Goal: Communication & Community: Answer question/provide support

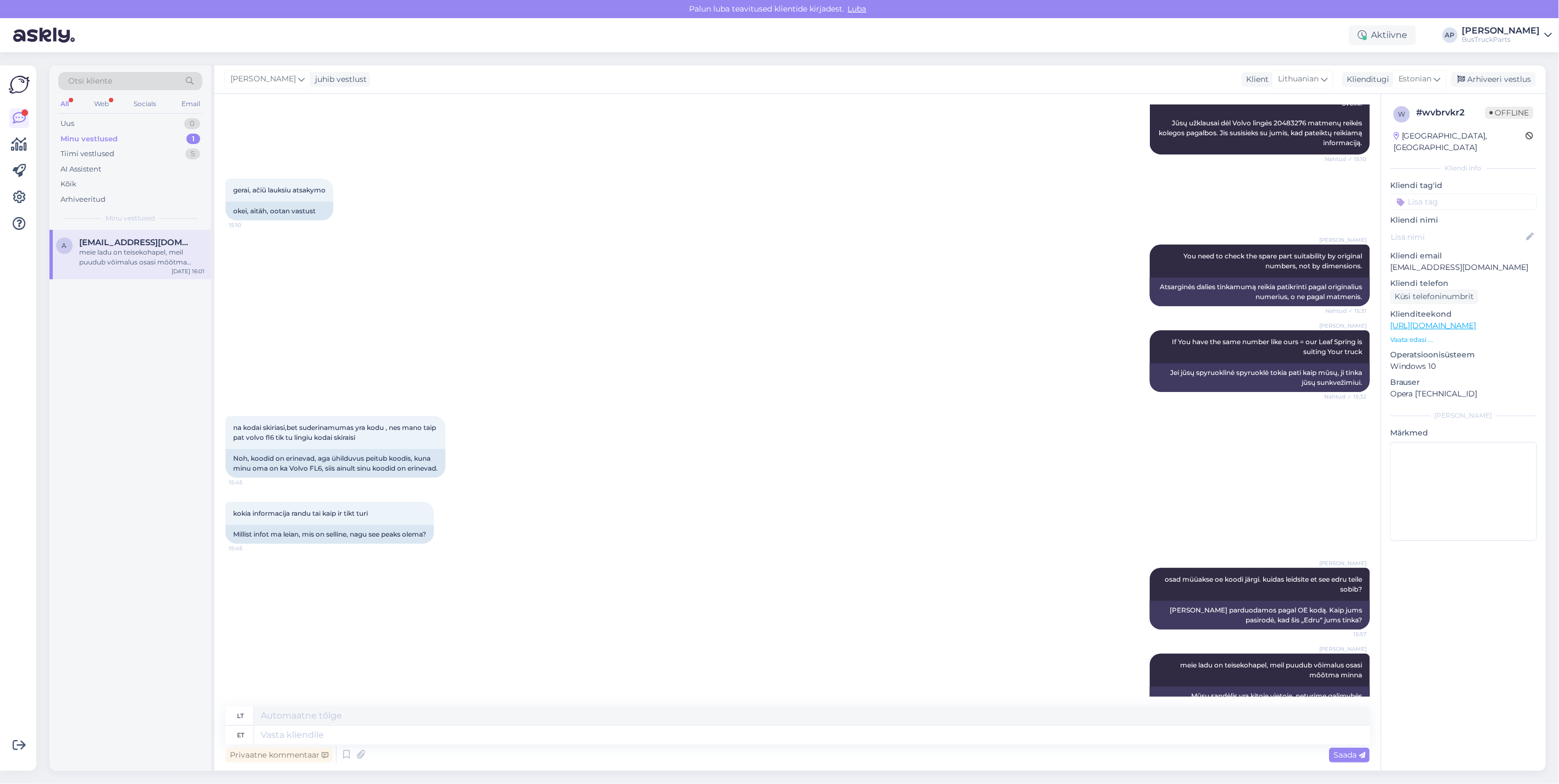
scroll to position [344, 0]
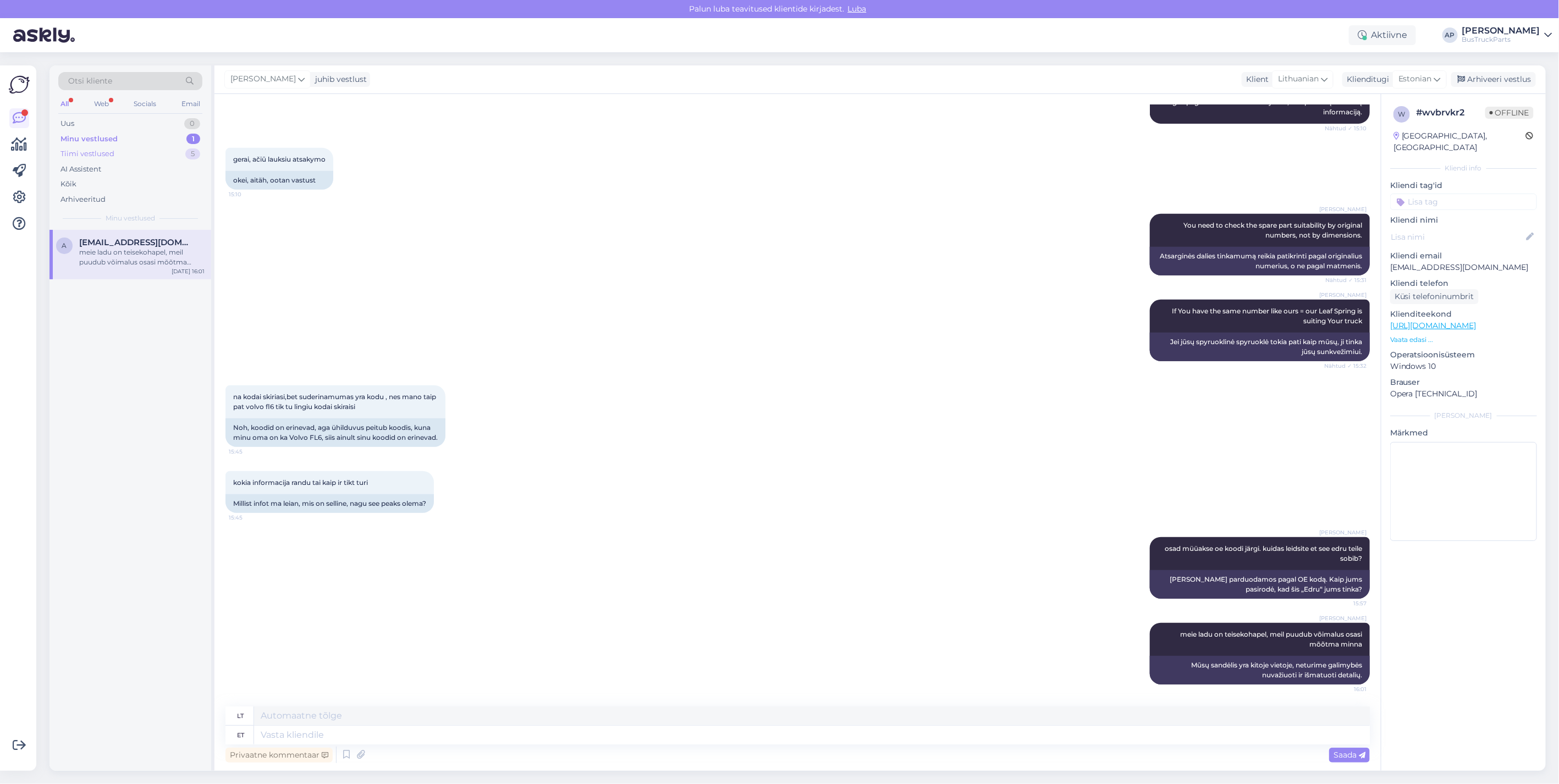
click at [102, 150] on div "Tiimi vestlused" at bounding box center [87, 154] width 54 height 11
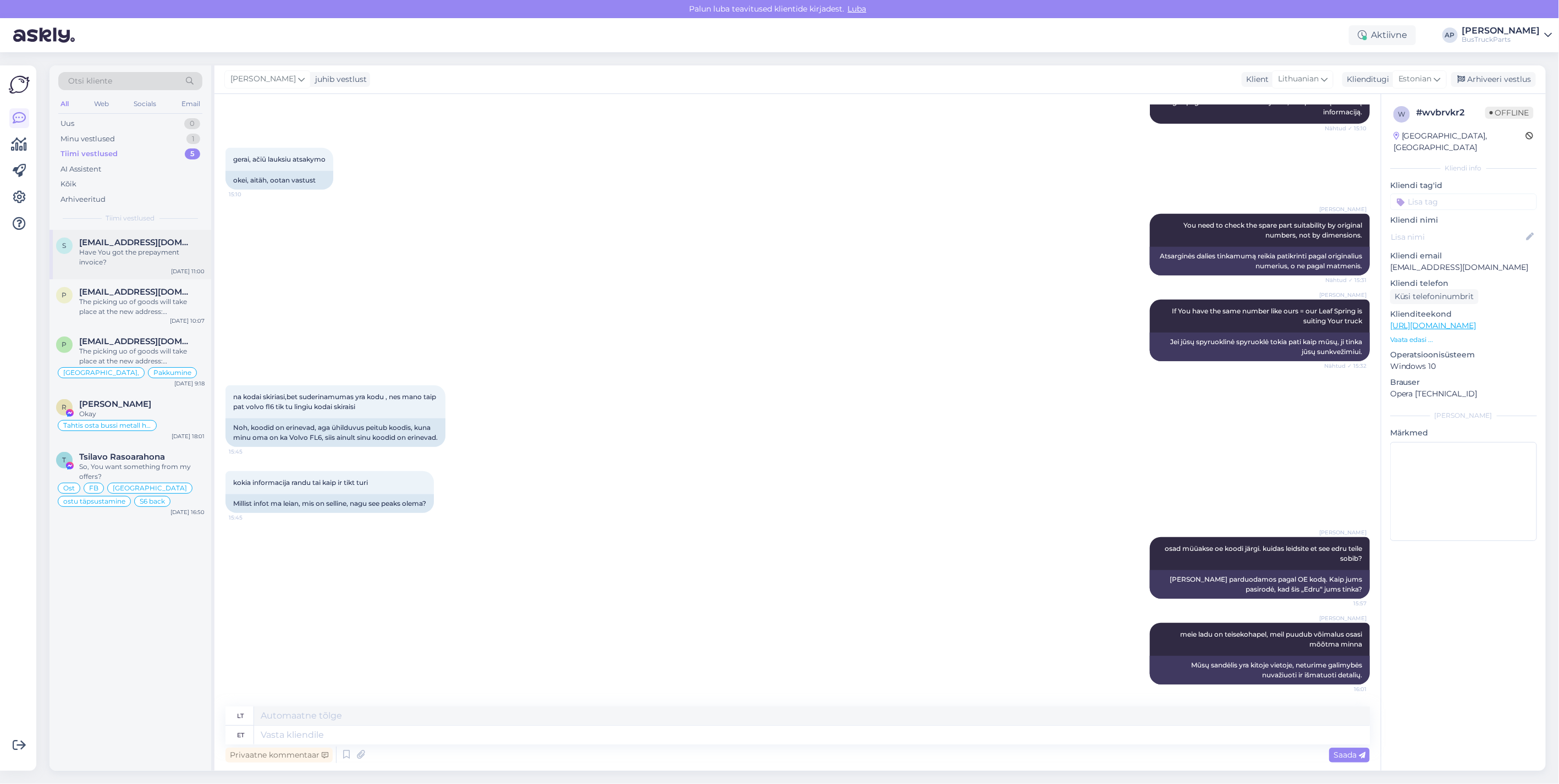
click at [112, 245] on span "[EMAIL_ADDRESS][DOMAIN_NAME]" at bounding box center [136, 242] width 114 height 10
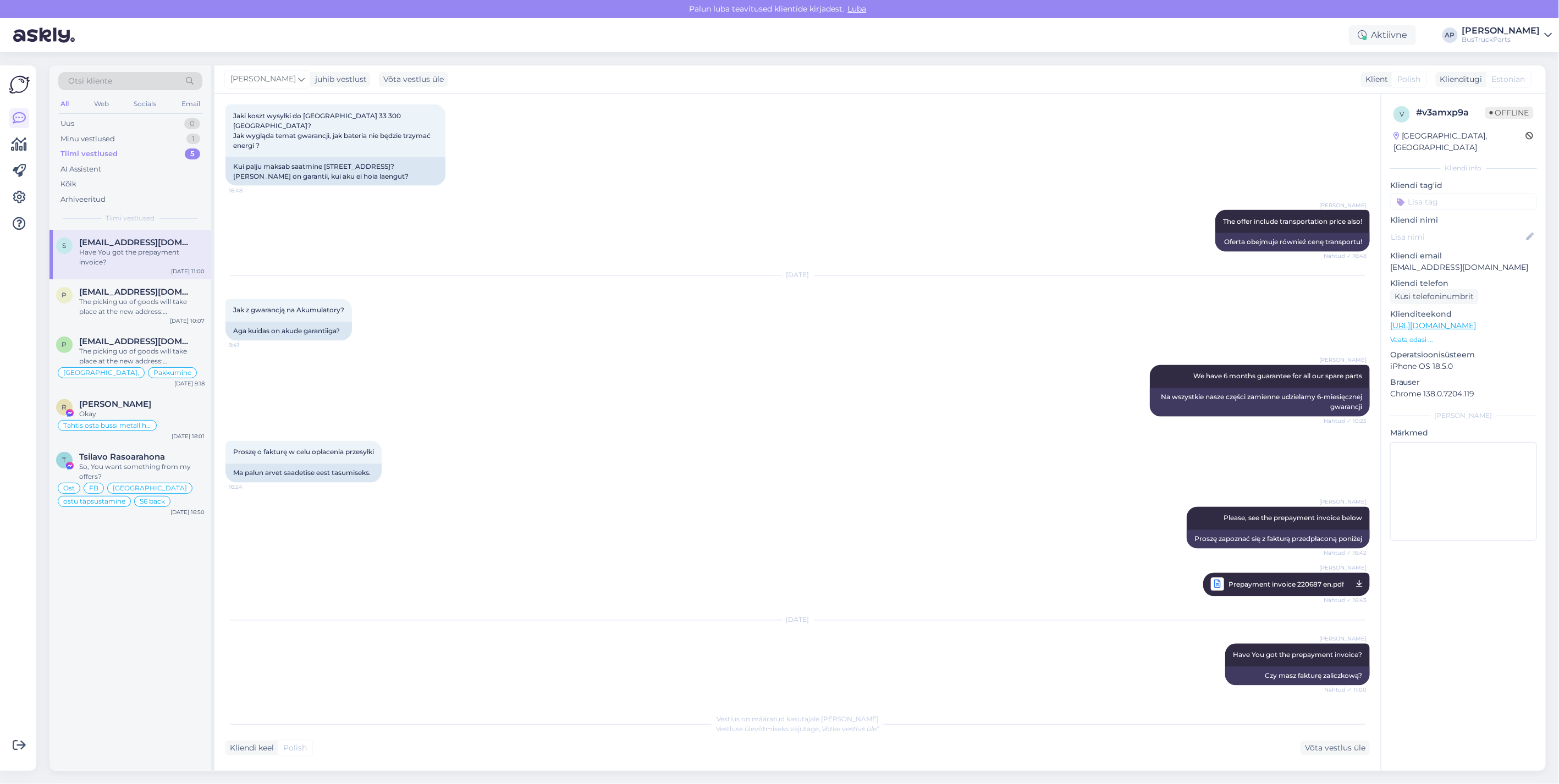
click at [113, 150] on div "Tiimi vestlused" at bounding box center [89, 154] width 57 height 11
click at [68, 120] on div "Uus" at bounding box center [67, 123] width 14 height 11
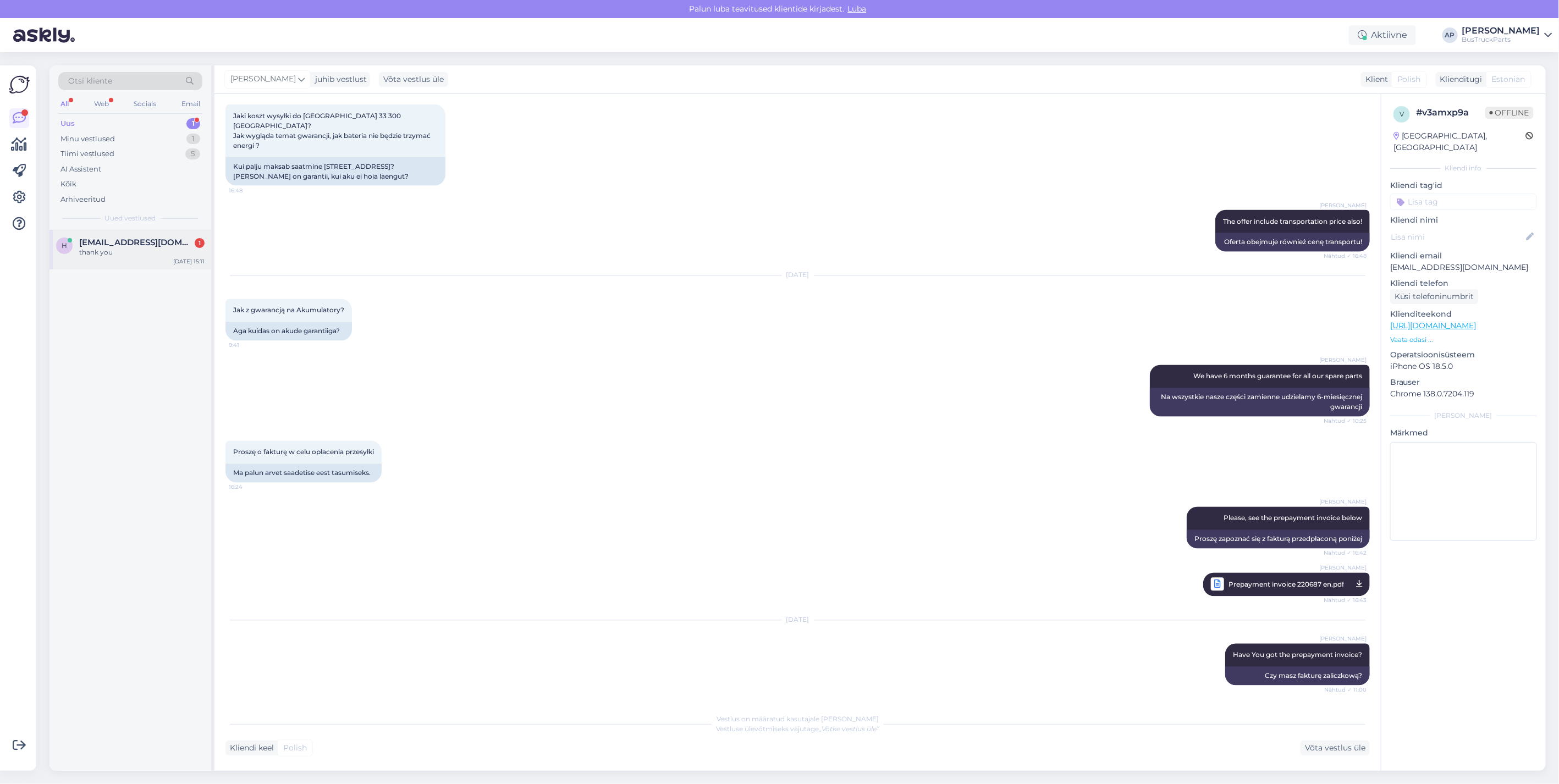
click at [90, 237] on div "[PERSON_NAME] [PERSON_NAME][EMAIL_ADDRESS][DOMAIN_NAME] 1 thank you [DATE] 15:11" at bounding box center [131, 249] width 161 height 40
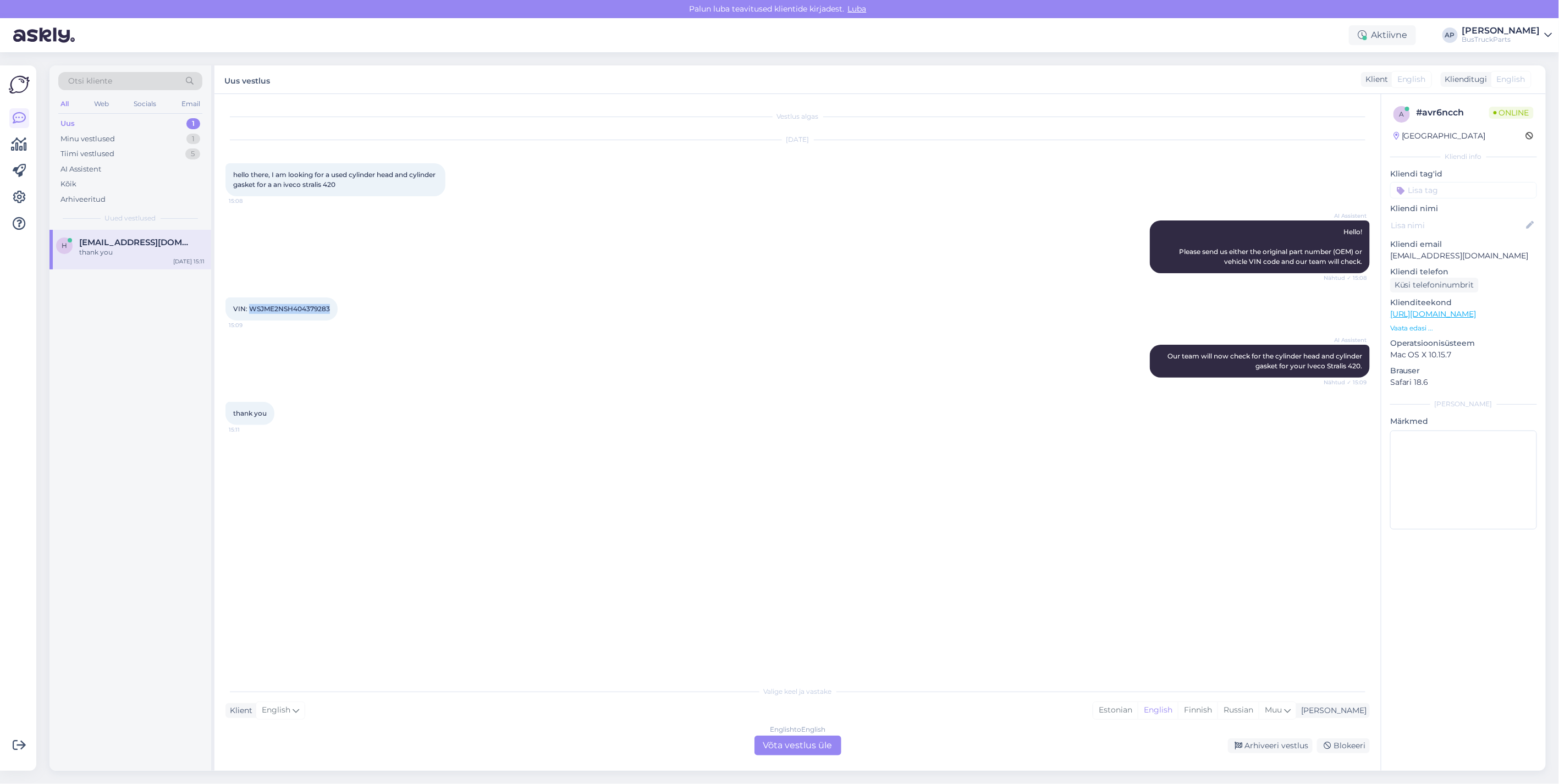
drag, startPoint x: 250, startPoint y: 306, endPoint x: 333, endPoint y: 311, distance: 83.2
click at [333, 311] on div "VIN: WSJME2NSH404379283 15:09" at bounding box center [282, 308] width 112 height 23
drag, startPoint x: 333, startPoint y: 311, endPoint x: 319, endPoint y: 306, distance: 14.9
copy span "WSJME2NSH404379283"
drag, startPoint x: 818, startPoint y: 750, endPoint x: 840, endPoint y: 655, distance: 97.5
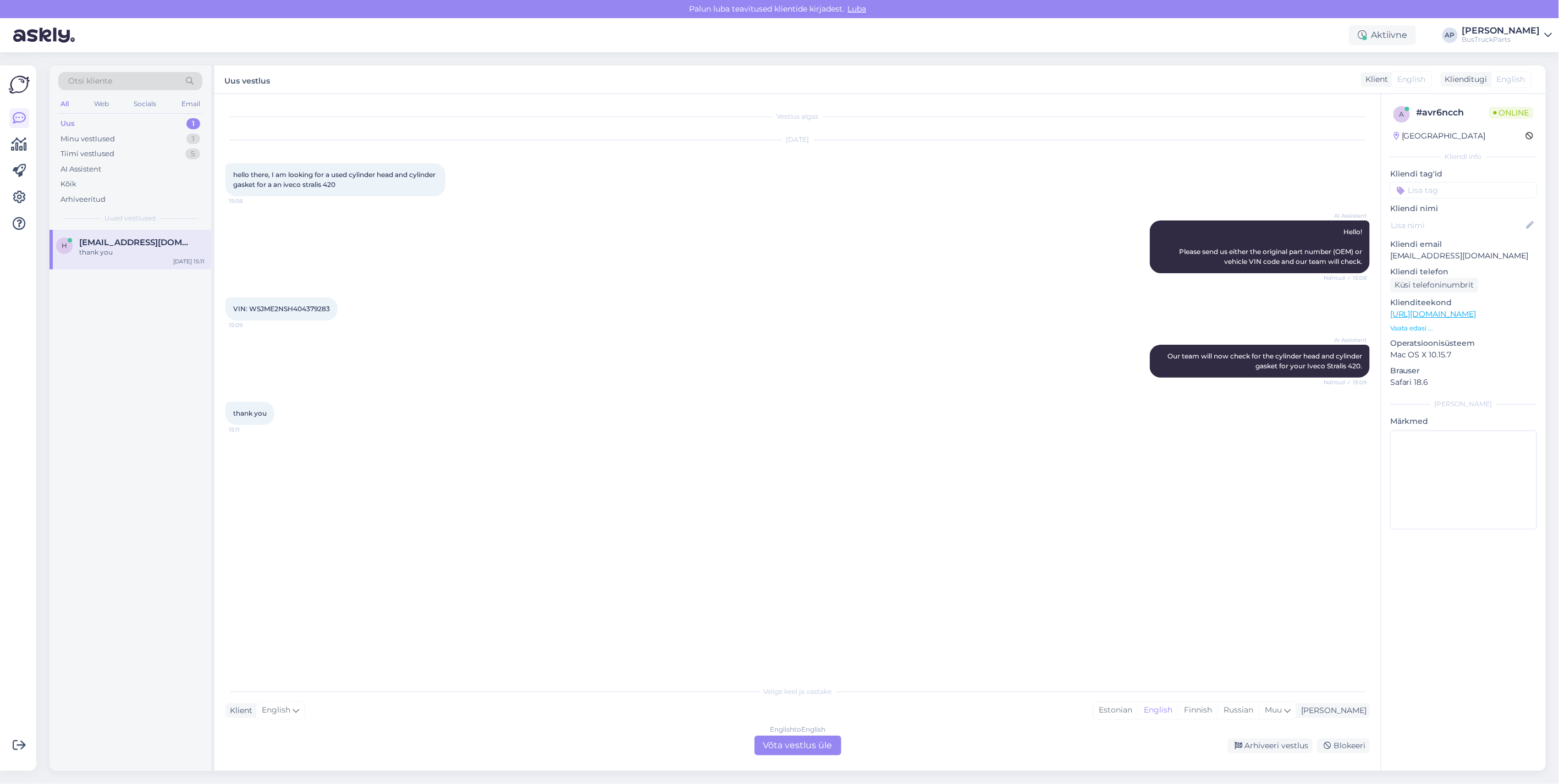
click at [818, 750] on div "English to English Võta vestlus üle" at bounding box center [798, 745] width 87 height 20
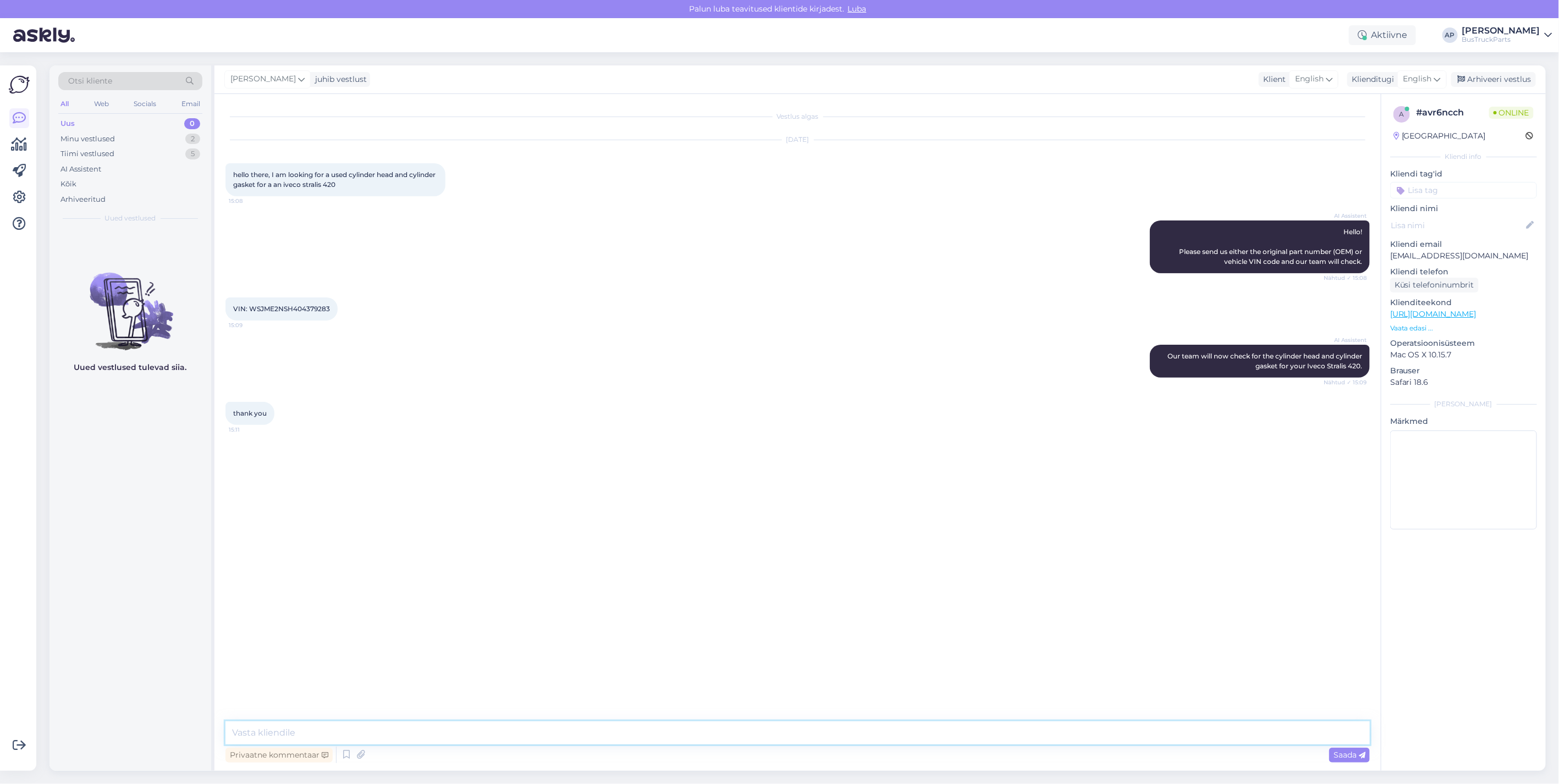
click at [296, 731] on textarea at bounding box center [798, 731] width 1145 height 23
click at [1440, 77] on icon at bounding box center [1437, 79] width 6 height 12
click at [1387, 203] on link "Estonian" at bounding box center [1397, 207] width 121 height 17
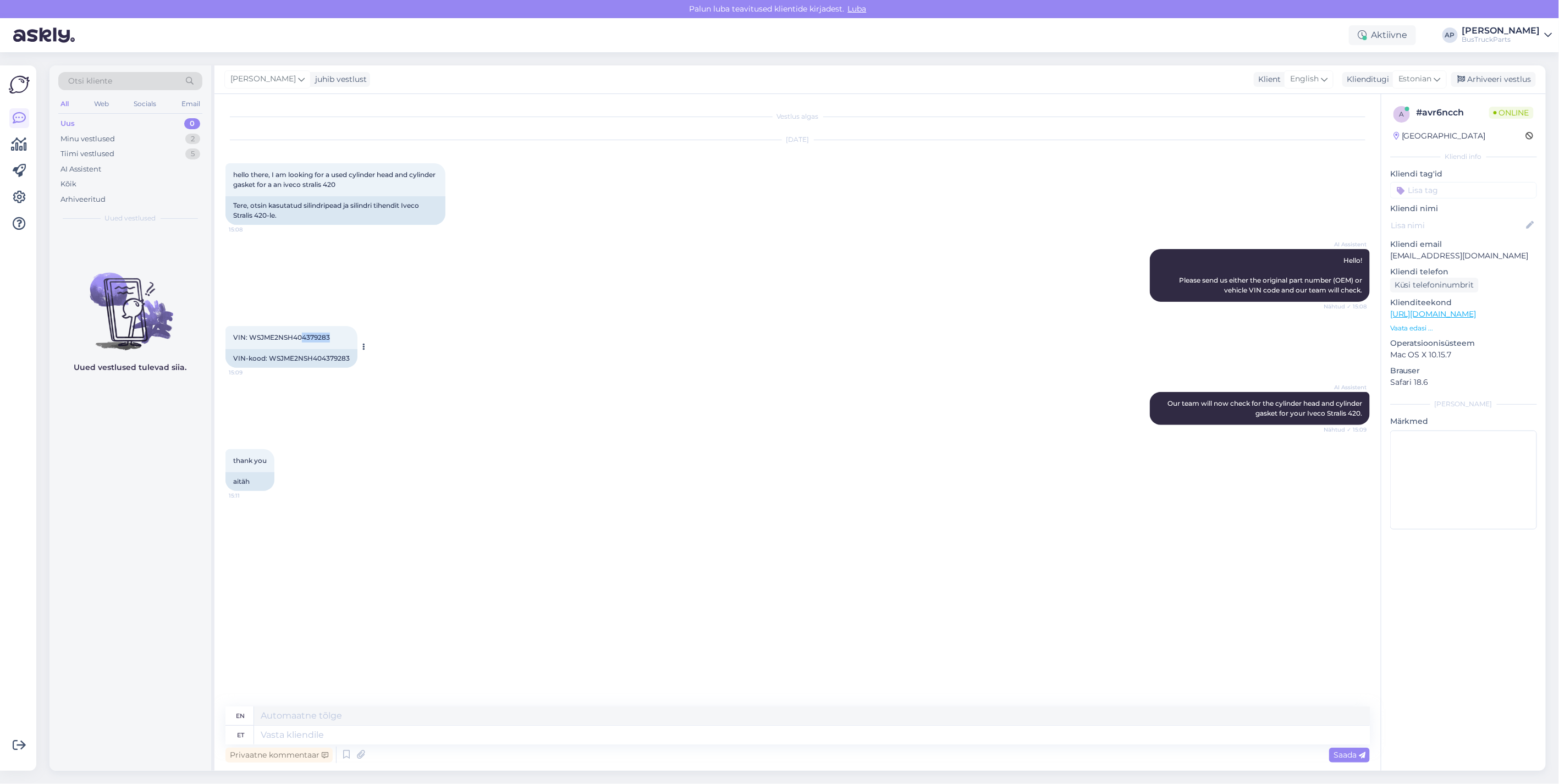
drag, startPoint x: 327, startPoint y: 333, endPoint x: 299, endPoint y: 334, distance: 28.0
click at [299, 334] on span "VIN: WSJME2NSH404379283" at bounding box center [281, 336] width 97 height 8
drag, startPoint x: 299, startPoint y: 334, endPoint x: 311, endPoint y: 337, distance: 12.4
copy span "4379283"
click at [323, 739] on textarea at bounding box center [812, 734] width 1116 height 19
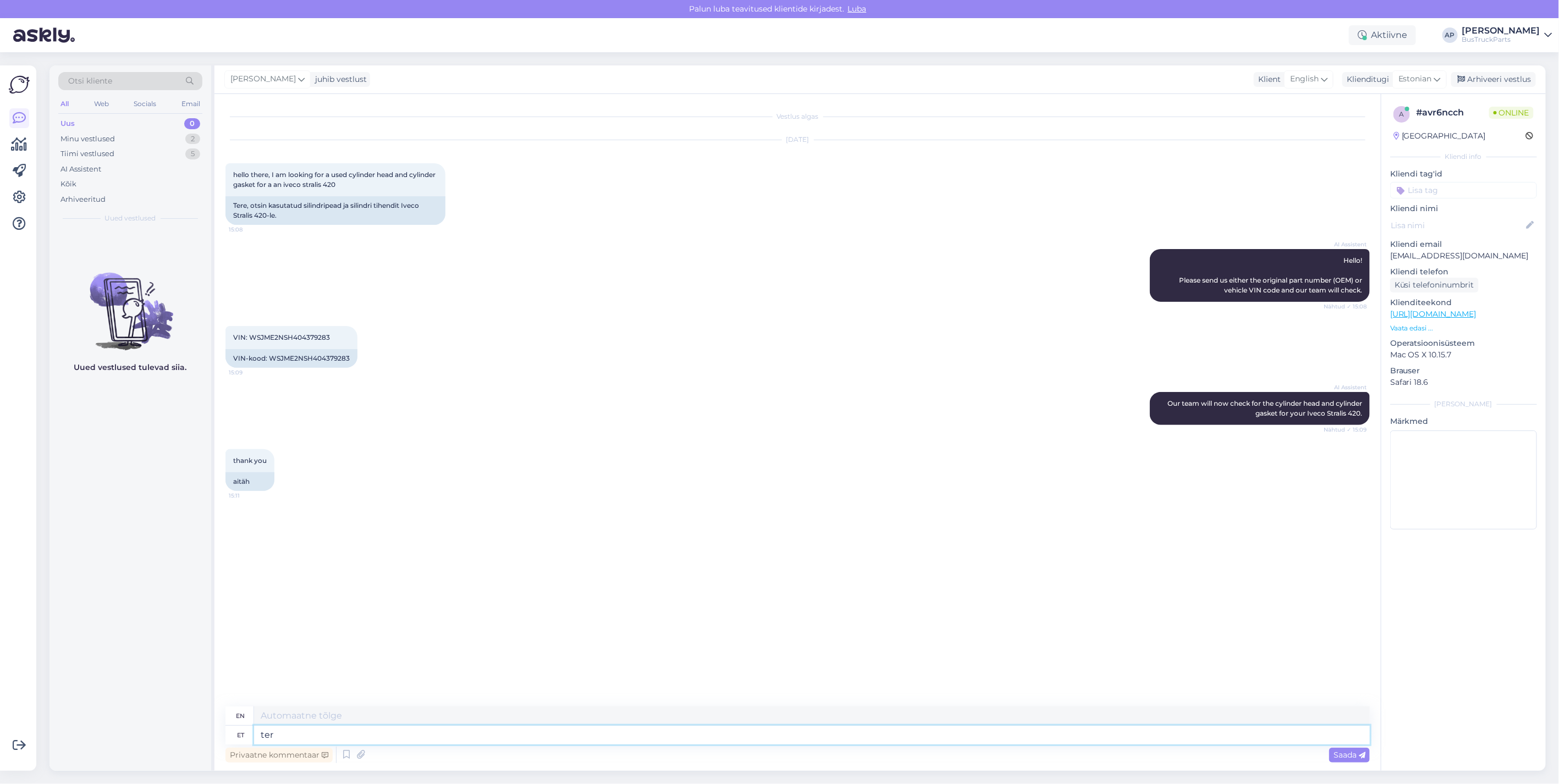
type textarea "tere"
type textarea "hello"
type textarea "plokikaas"
type textarea "block cover"
type textarea "plokikaas o"
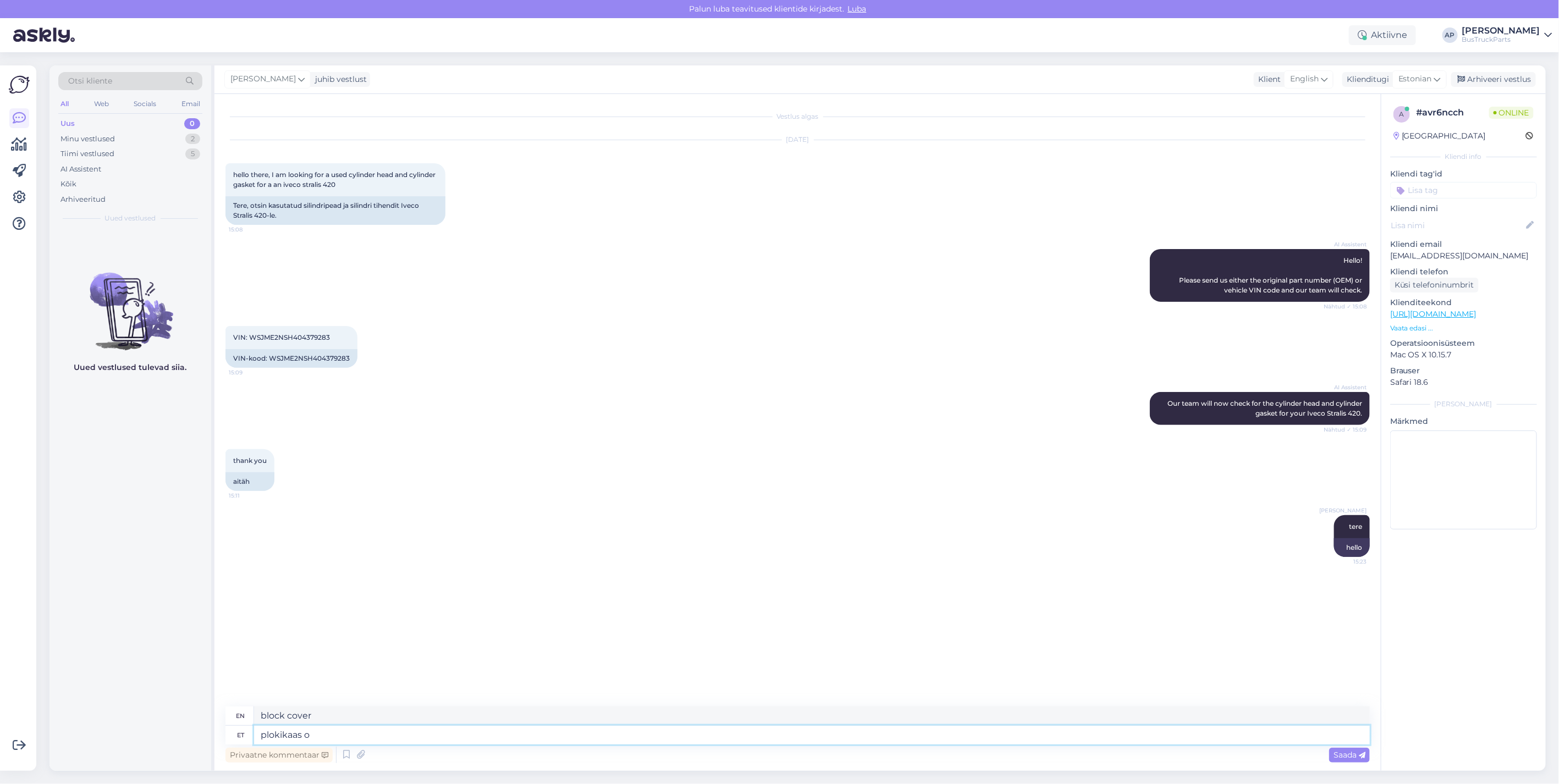
type textarea "block cover o"
type textarea "plokikaas on"
type textarea "the block cover is"
type textarea "plokikaas on olemas"
type textarea "the block cover is there"
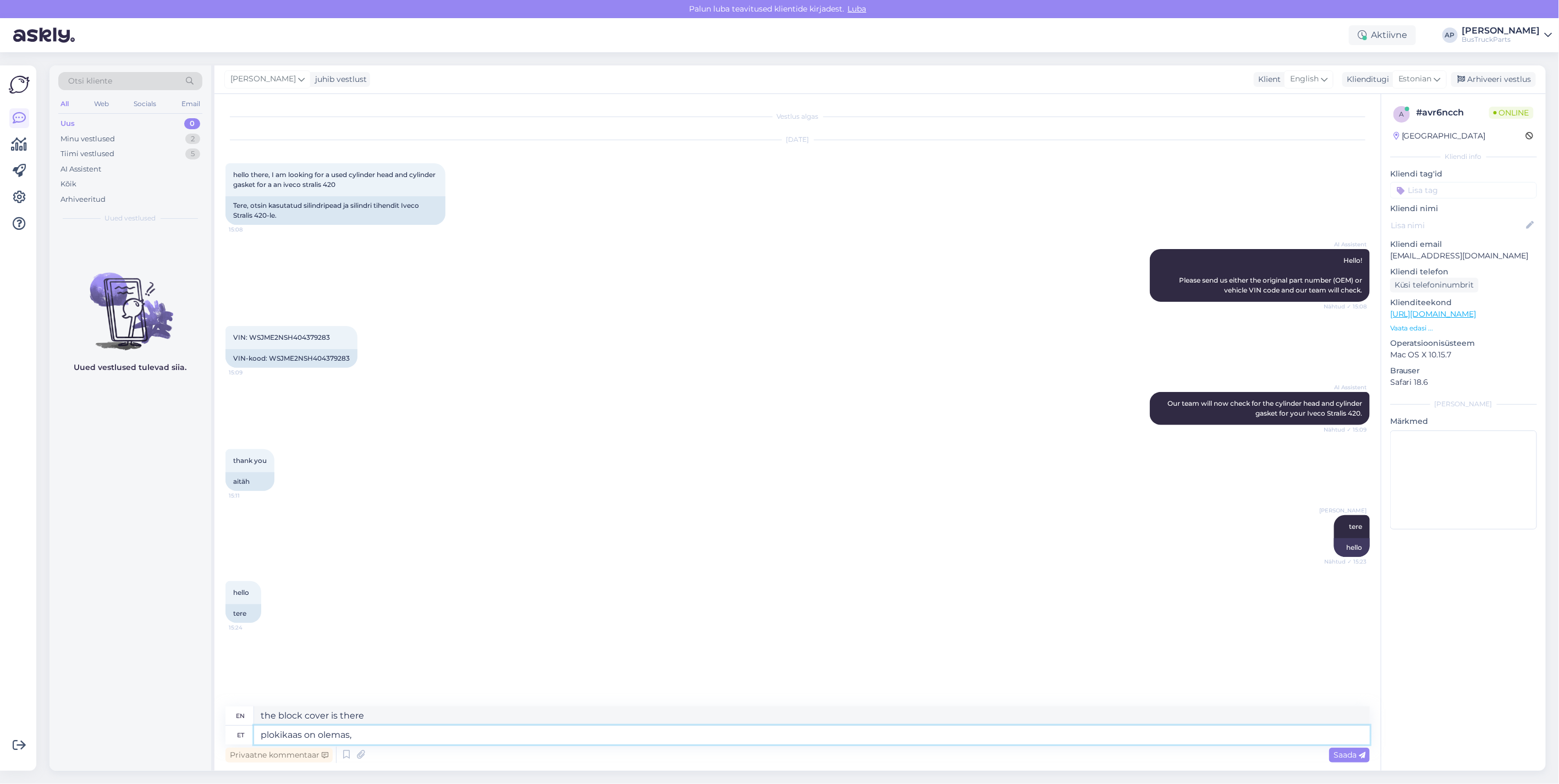
type textarea "plokikaas on olemas,"
type textarea "the block cover is there,"
type textarea "plokikaas on olemas, ti"
type textarea "the block cover is there, ti"
type textarea "plokikaas on olemas, tihendit"
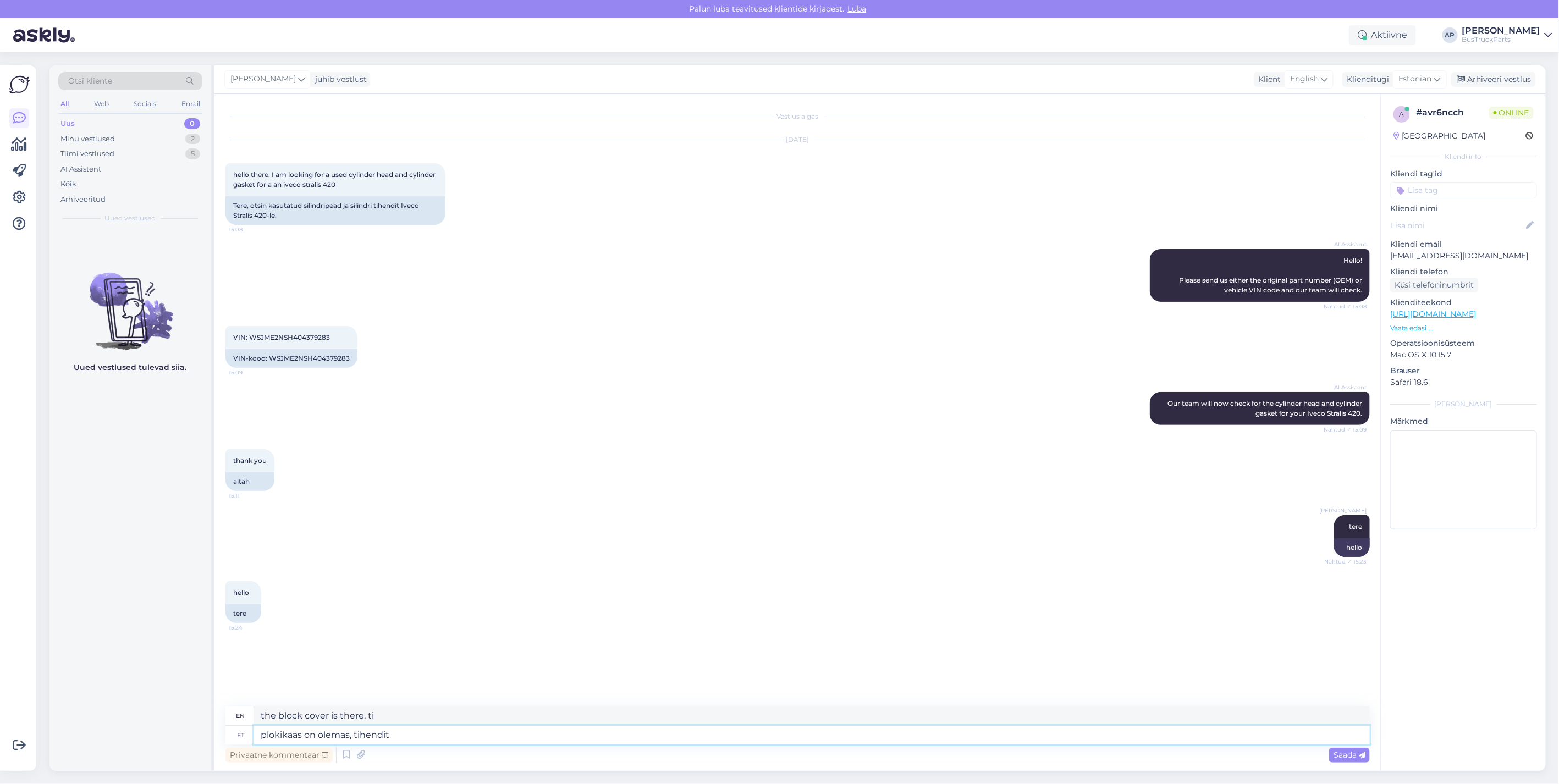
type textarea "the cylinder head is present, gasket"
type textarea "plokikaas on olemas, tihendit pole"
type textarea "the block cover is there, there is no gasket"
type textarea "plokikaas on olemas, tihendit pole pakkuda"
type textarea "The cylinder head is available, but the gasket is not available."
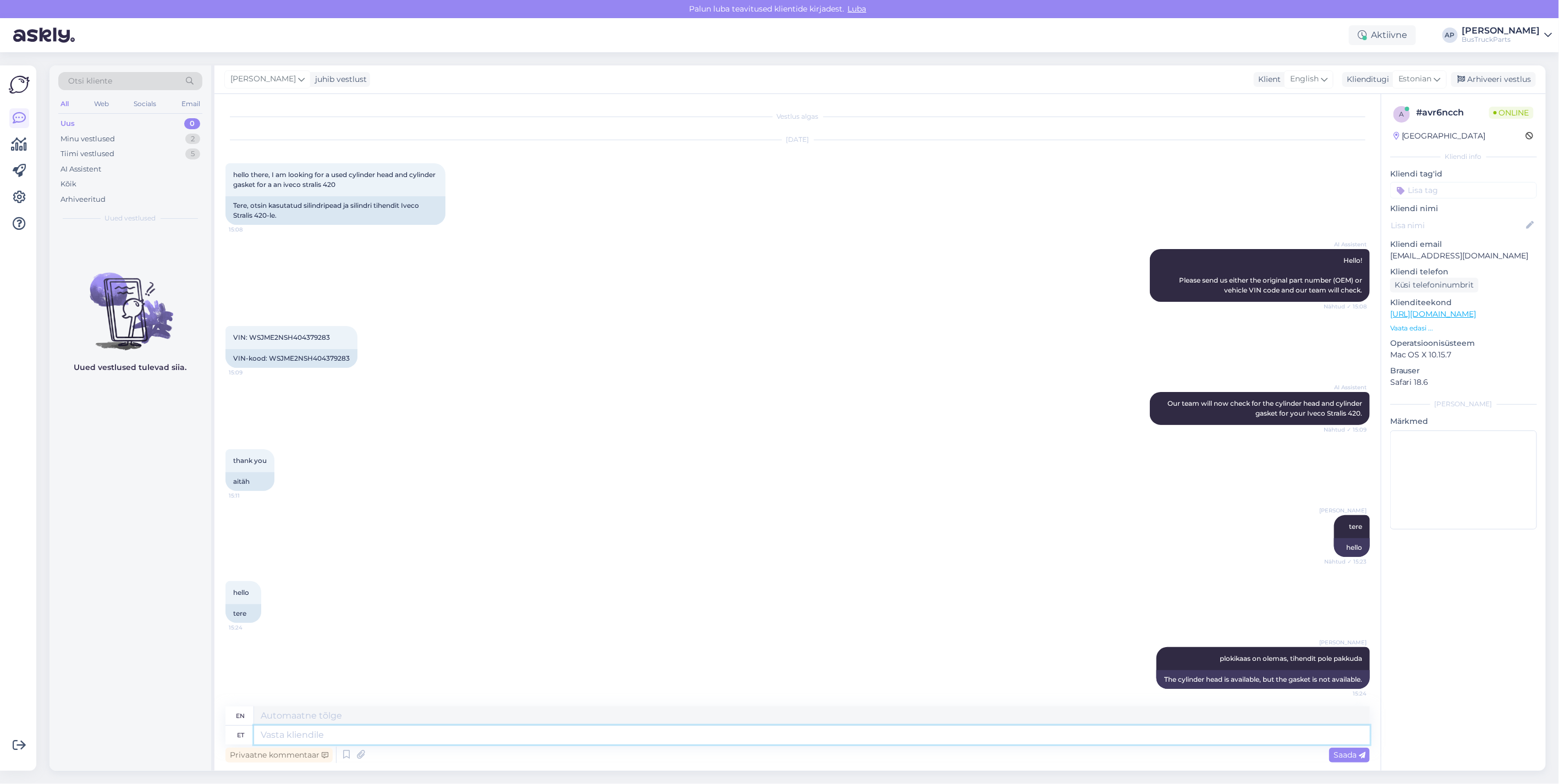
scroll to position [4, 0]
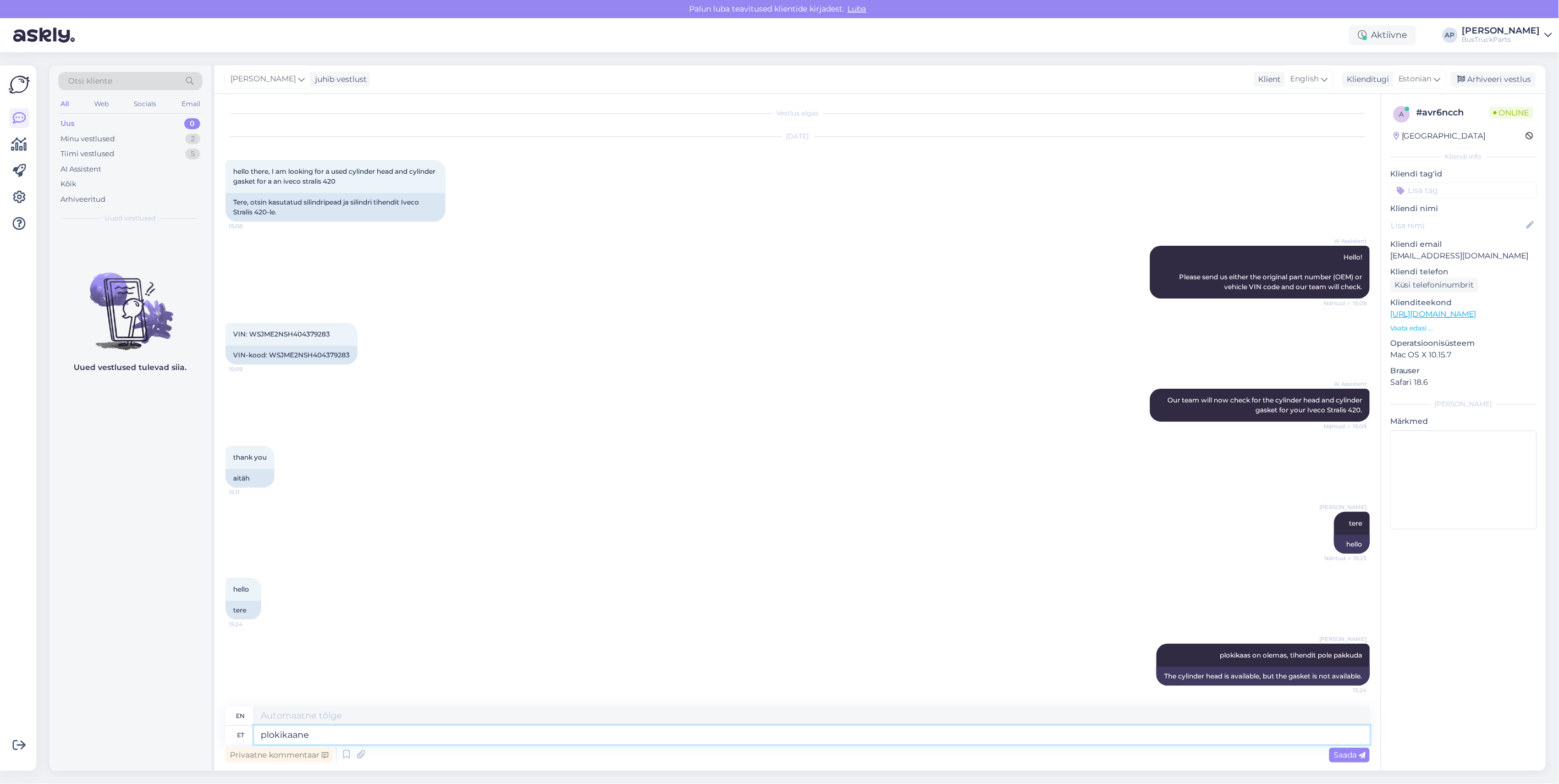
type textarea "plokikaane"
type textarea "block cover"
type textarea "plokikaane hind"
type textarea "block cover price"
type textarea "plokikaane hind ion"
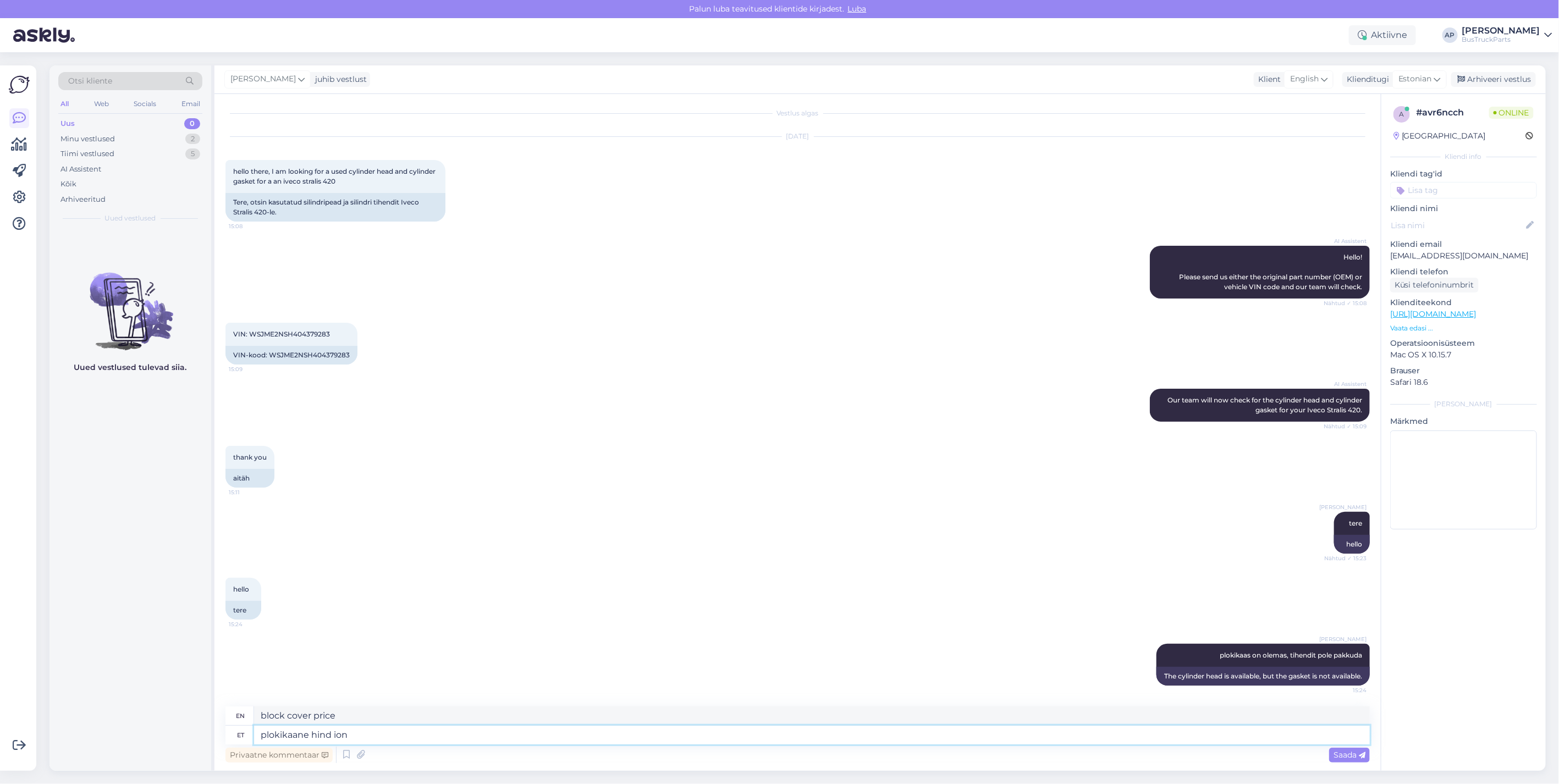
type textarea "block cover price ion"
type textarea "plokikaane hind ion 700"
type textarea "block cover price ion 700"
type textarea "plokikaane hind ion"
type textarea "block cover price ion"
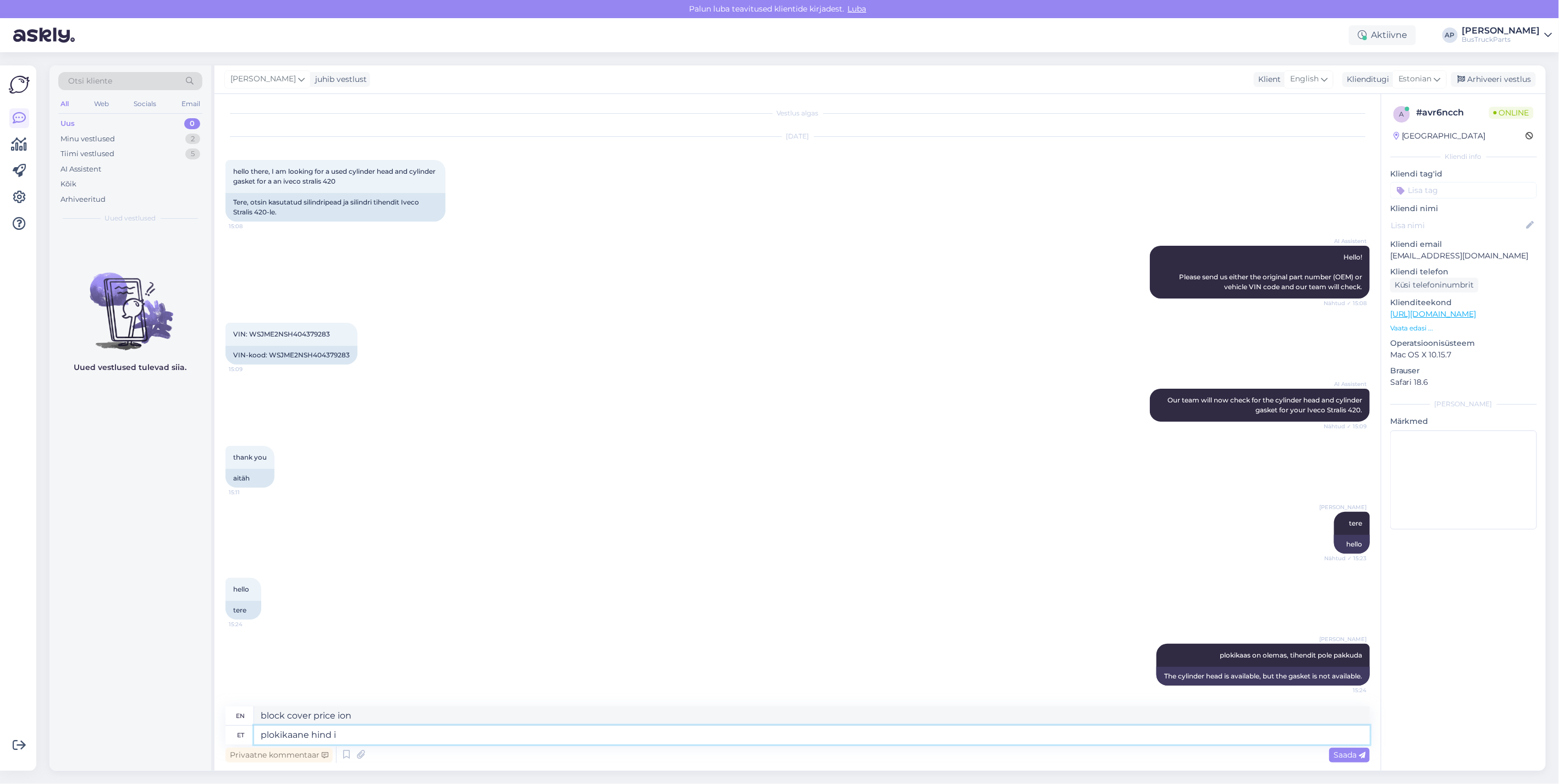
type textarea "plokikaane hind"
type textarea "block cover price"
type textarea "plokikaane hind on"
type textarea "the price of the block cover is"
type textarea "plokikaane hind on 700"
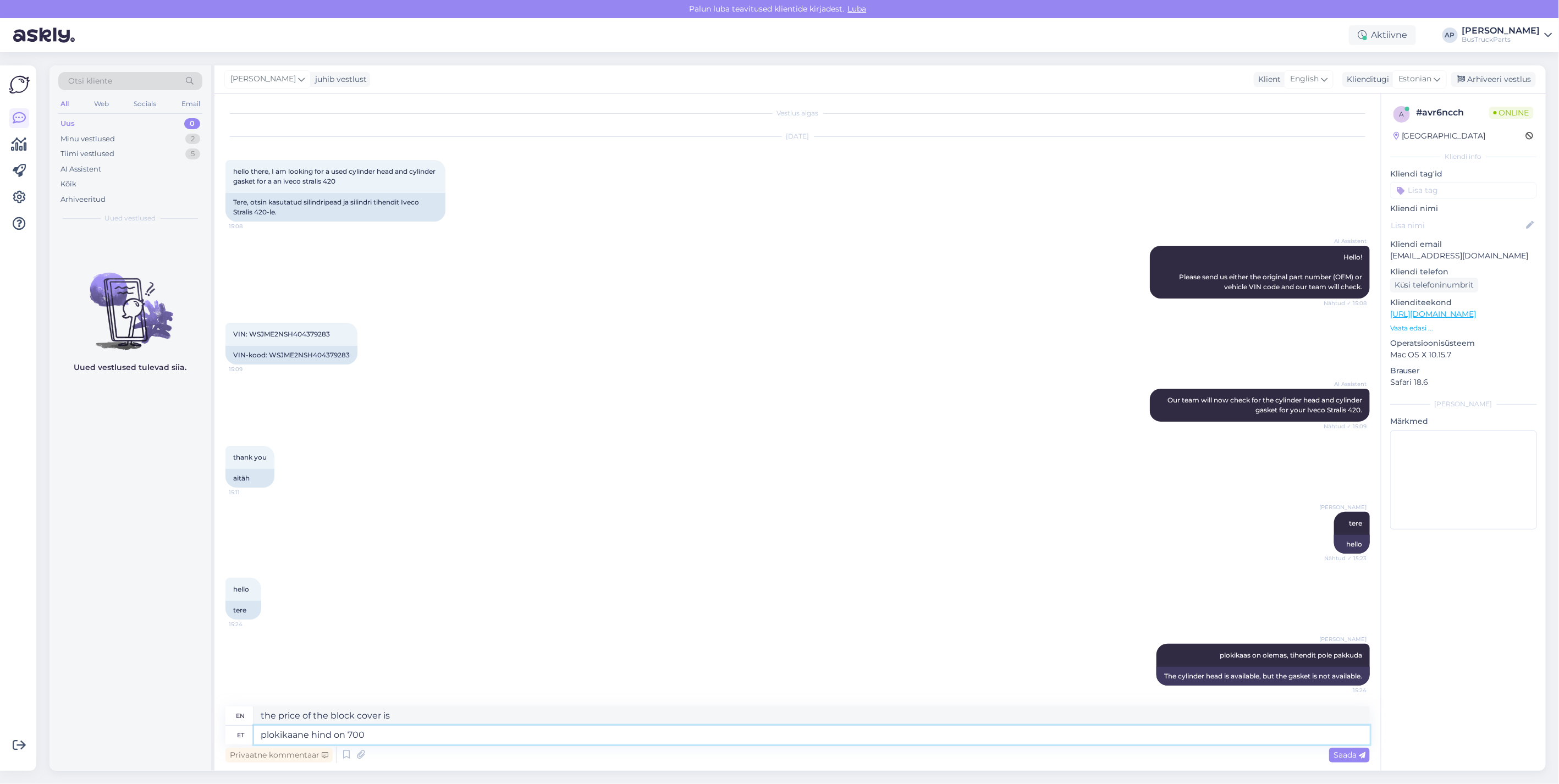
type textarea "the price of the block cover is 700"
type textarea "plokikaane hind on 700 eur"
type textarea "The price of the block cover is 700 euros."
type textarea "plokikaane hind on 700 eur. hi"
type textarea "The price of the block cover is 700 eur. hi"
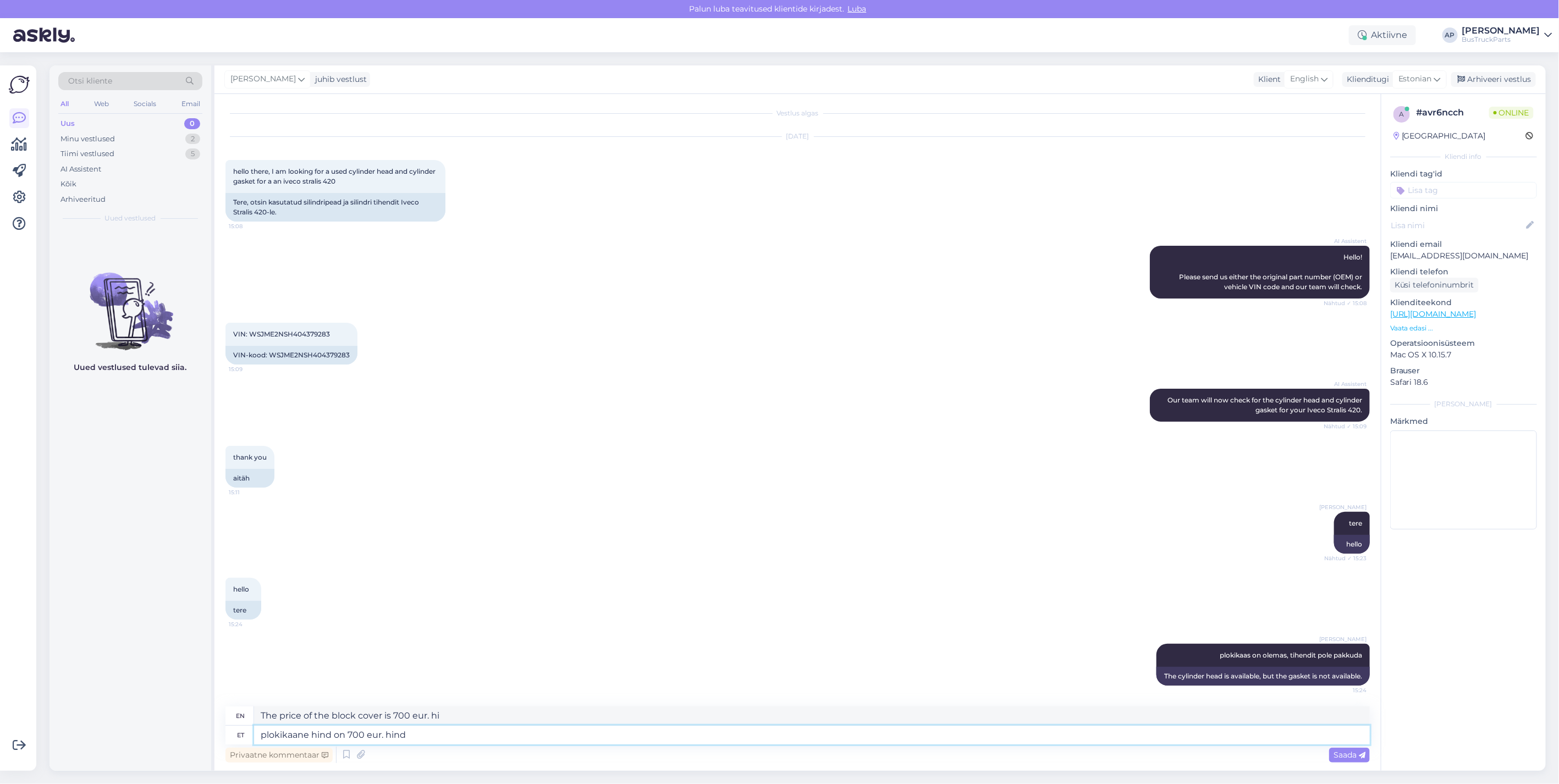
type textarea "plokikaane hind on 700 eur. hind"
type textarea "The price of the block cover is 700 eur. price"
type textarea "plokikaane hind on 700 eur. hind kehtib"
type textarea "The price of the block cover is 700 eur. The price is valid"
type textarea "plokikaane hind on 700 eur. hind kehtib firmale"
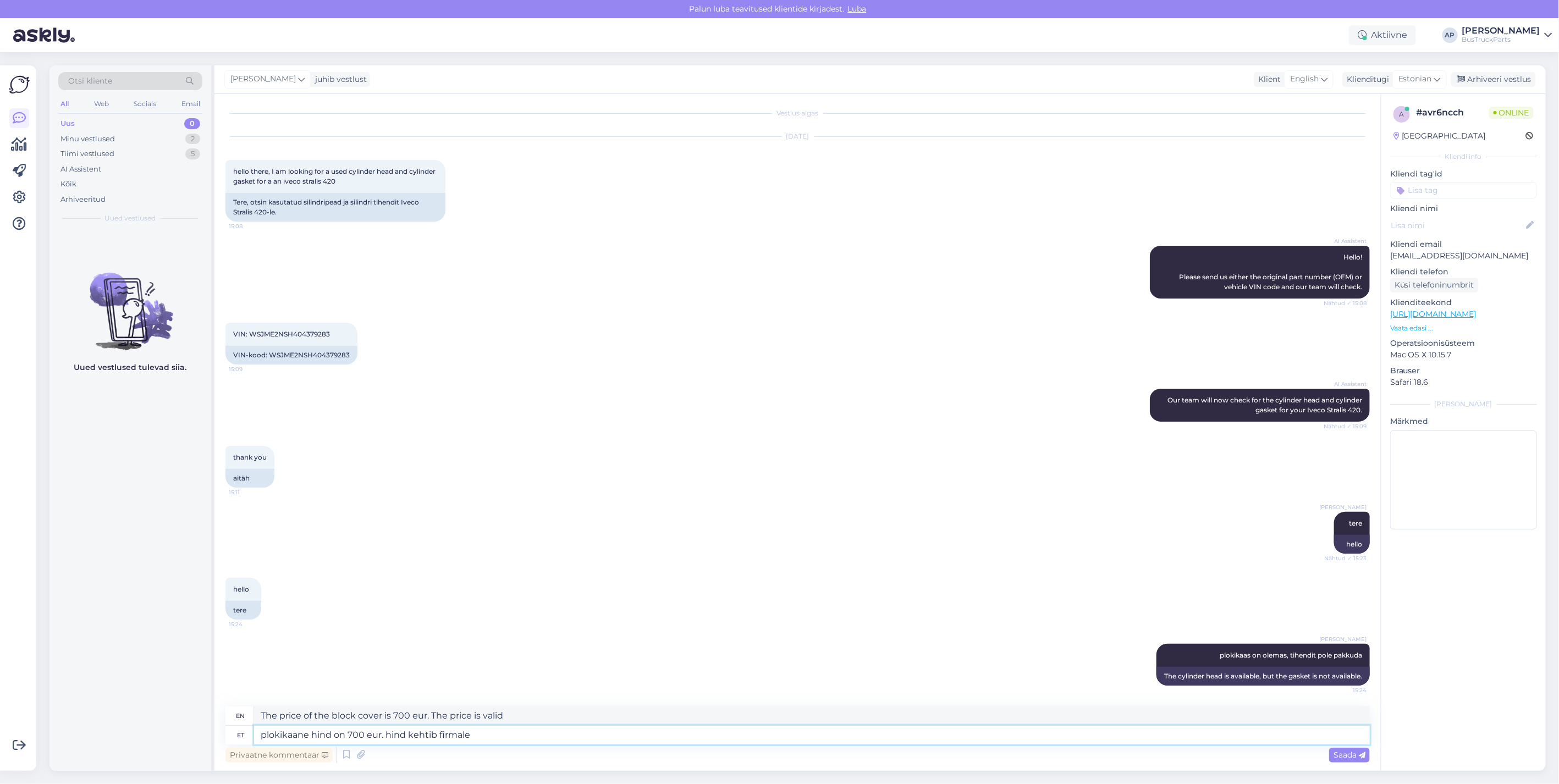
type textarea "The price of the block cover is 700 eur. The price is valid for the company"
type textarea "plokikaane hind on 700 eur. hind kehtib firmale millel"
type textarea "The price of the block cover is 700 eur. The price is valid for a company that"
type textarea "plokikaane hind on 700 eur. hind kehtib firmale millel on"
type textarea "The price of the block cover is 700 eur. The price applies to a company that has"
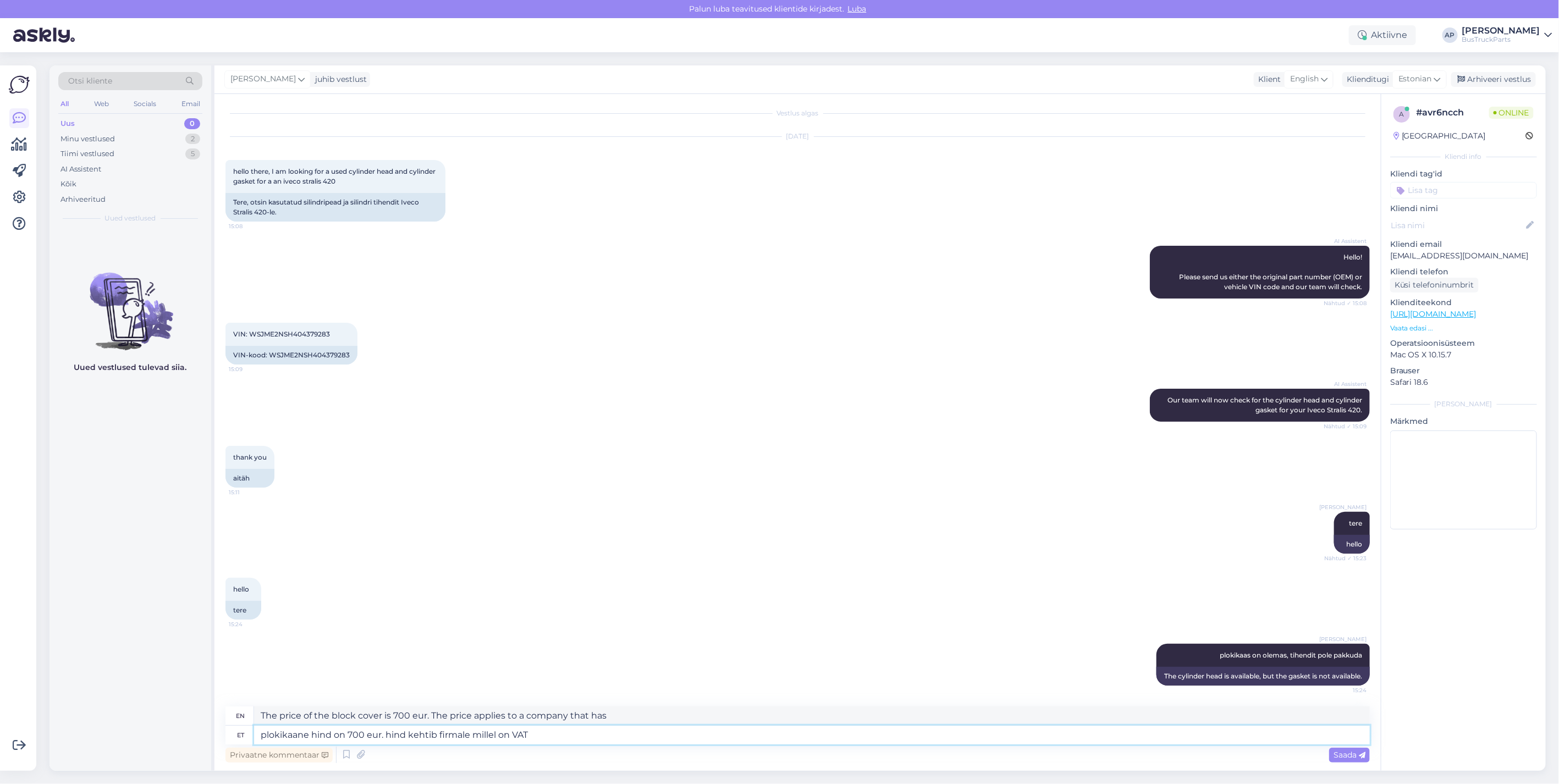
type textarea "plokikaane hind on 700 eur. hind kehtib firmale millel on VAT"
type textarea "The price of the block cover is 700 eur. The price is valid for a company with …"
type textarea "plokikaane hind on 700 eur. hind kehtib firmale millel on VAT kaa"
type textarea "The price of the block cover is 700 eur. The price is valid for a company with …"
type textarea "plokikaane hind on 700 eur. hind kehtib firmale millel on VAT koo"
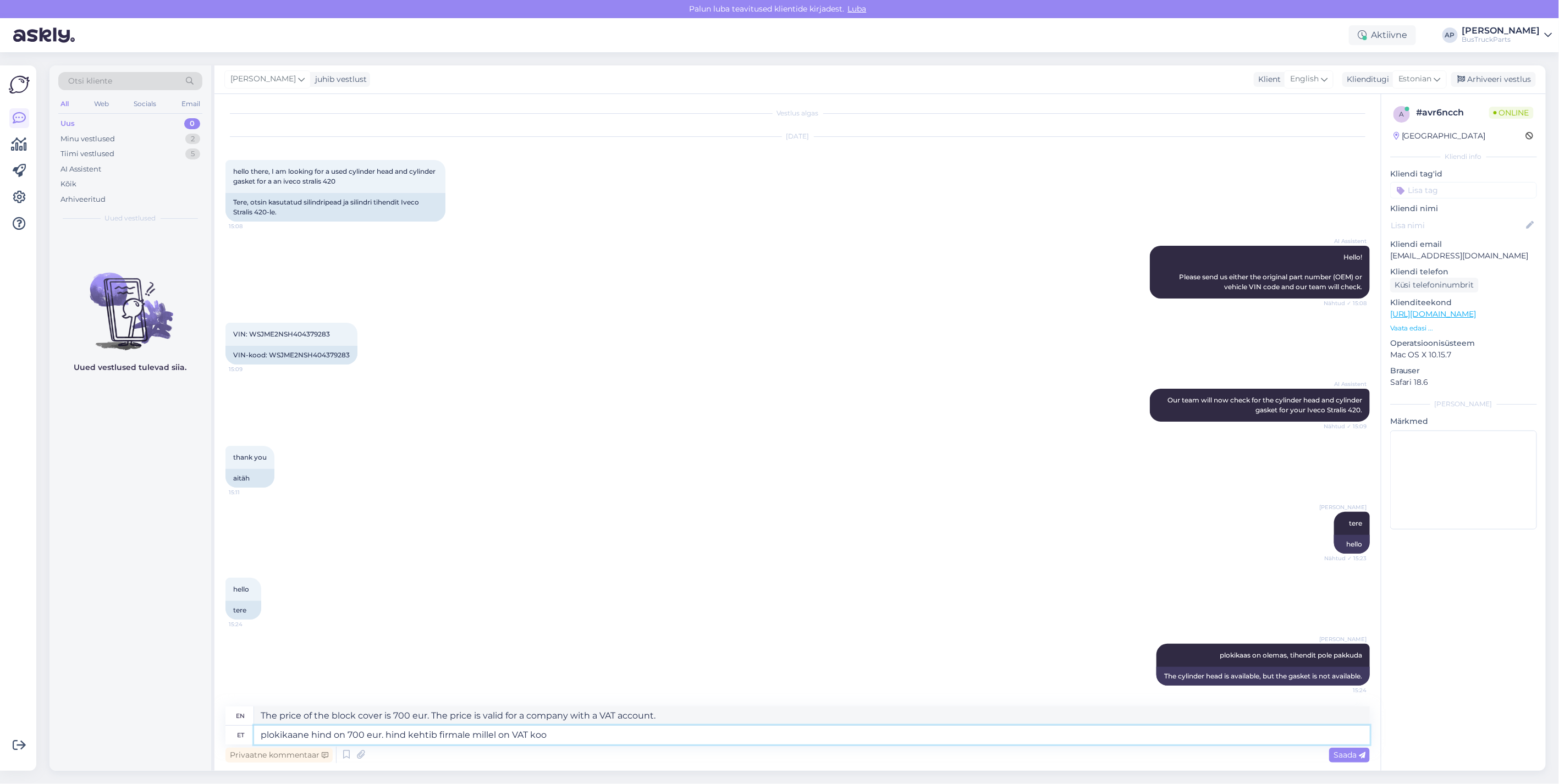
type textarea "The price of the block cover is 700 eur. The price is valid for a company with …"
type textarea "plokikaane hind on 700 eur. hind kehtib firmale millel on VAT kood"
type textarea "The price of the block cover is 700 eur. The price is valid for a company with …"
type textarea "plokikaane hind on 700 eur. hind kehtib firmale millel on VAT kood,"
type textarea "The price of the block cover is 700 eur. The price applies to a company with a …"
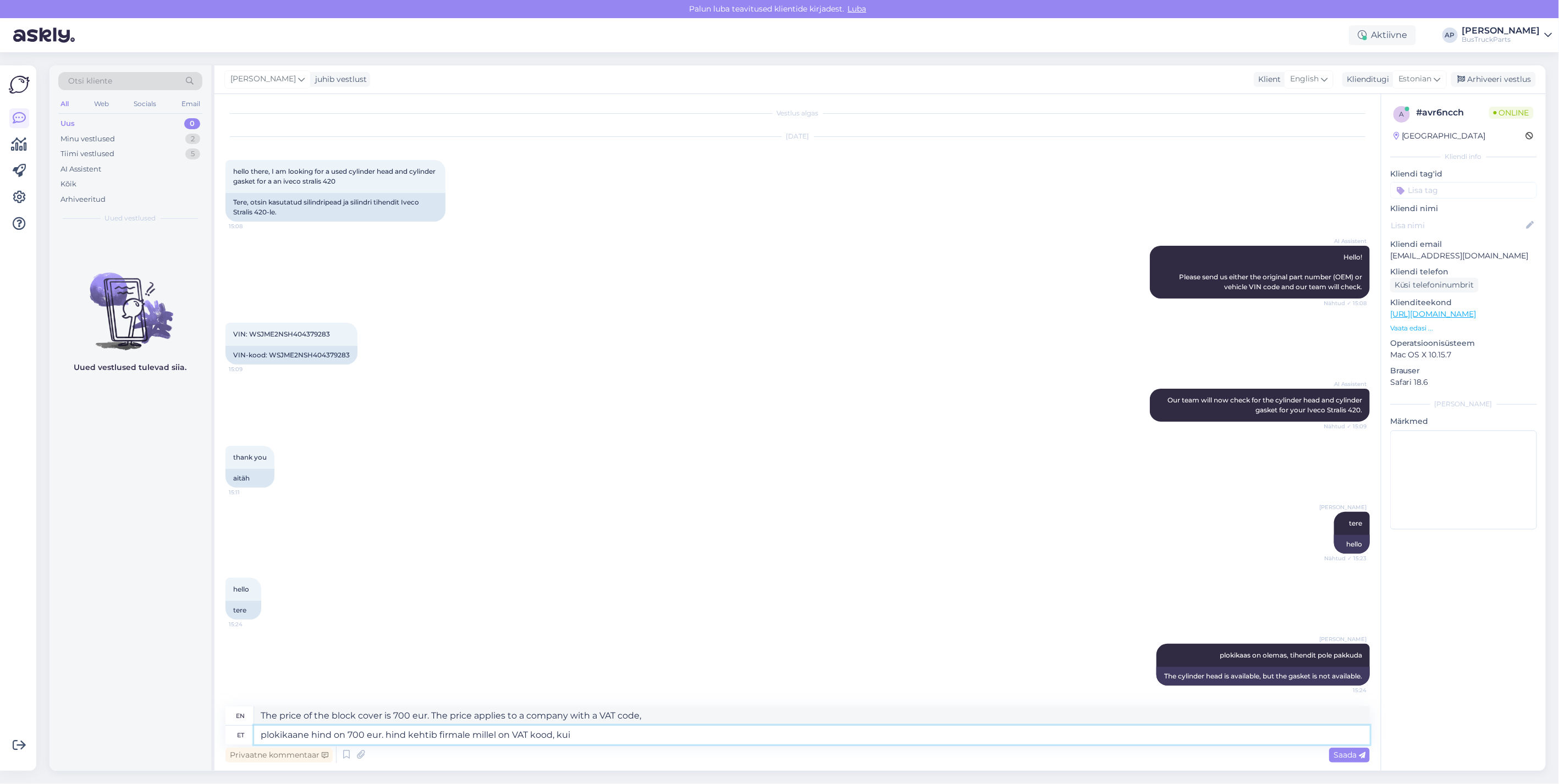
type textarea "plokikaane hind on 700 eur. hind kehtib firmale millel on VAT kood, kui"
type textarea "The price of the block cover is 700 eur. The price applies to a company with a …"
type textarea "plokikaane hind on 700 eur. hind kehtib firmale millel on VAT kood, kui VAT"
type textarea "The price of the block cover is 700 eur. The price applies to a company with a …"
type textarea "plokikaane hind on 700 eur. hind kehtib firmale millel on VAT kood, kui VATkoodi"
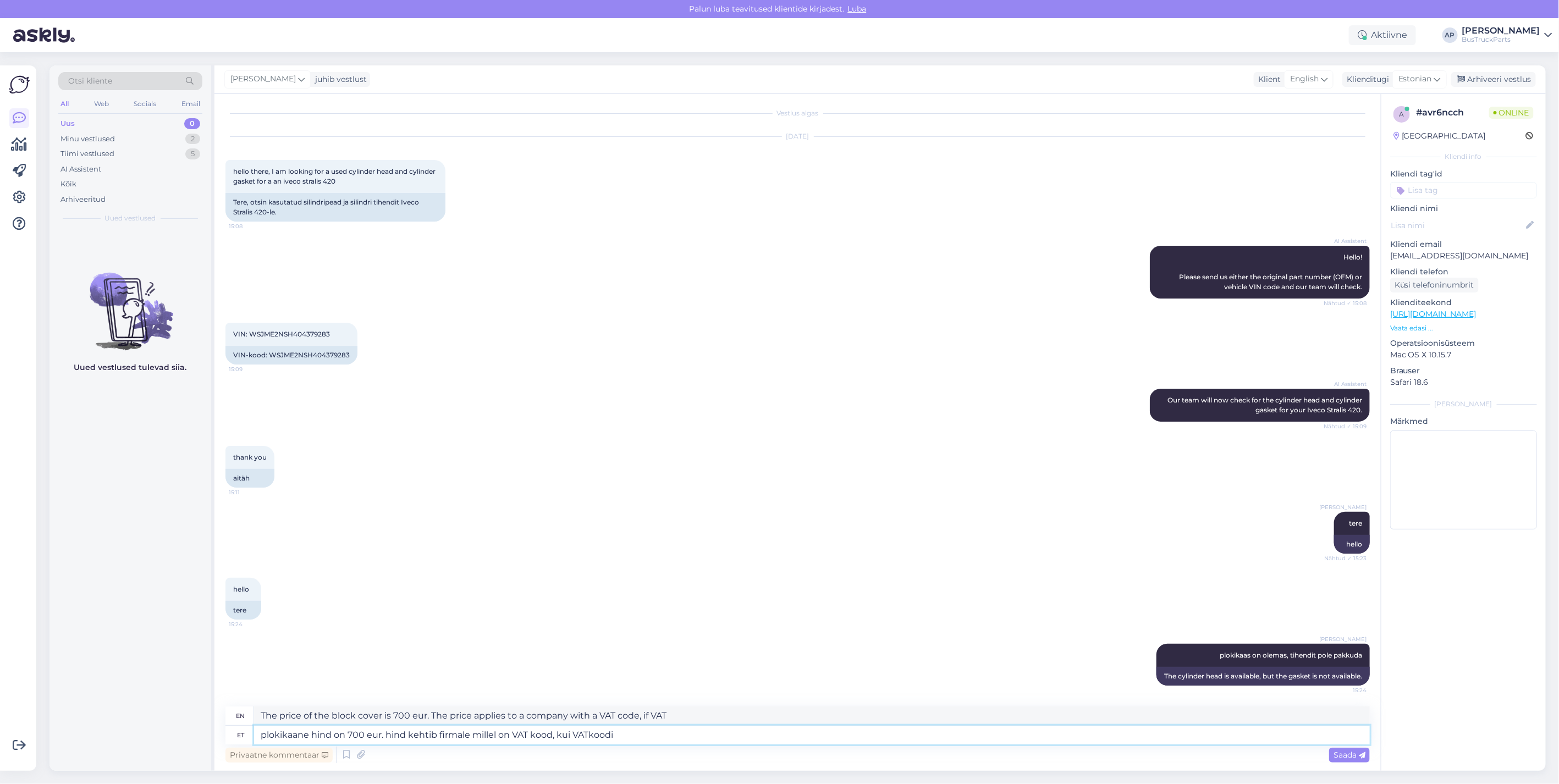
type textarea "The price of the block cover is 700 eur. The price is valid for a company with …"
type textarea "plokikaane hind on 700 eur. hind kehtib firmale millel on VAT kood, kui VATkood…"
type textarea "The price of the block cover is 700 eur. The price applies to a company with a …"
type textarea "plokikaane hind on 700 eur. hind kehtib firmale millel on VAT kood, kui VATkood…"
type textarea "The price of the block cover is 700 eur. The price applies to a company with a …"
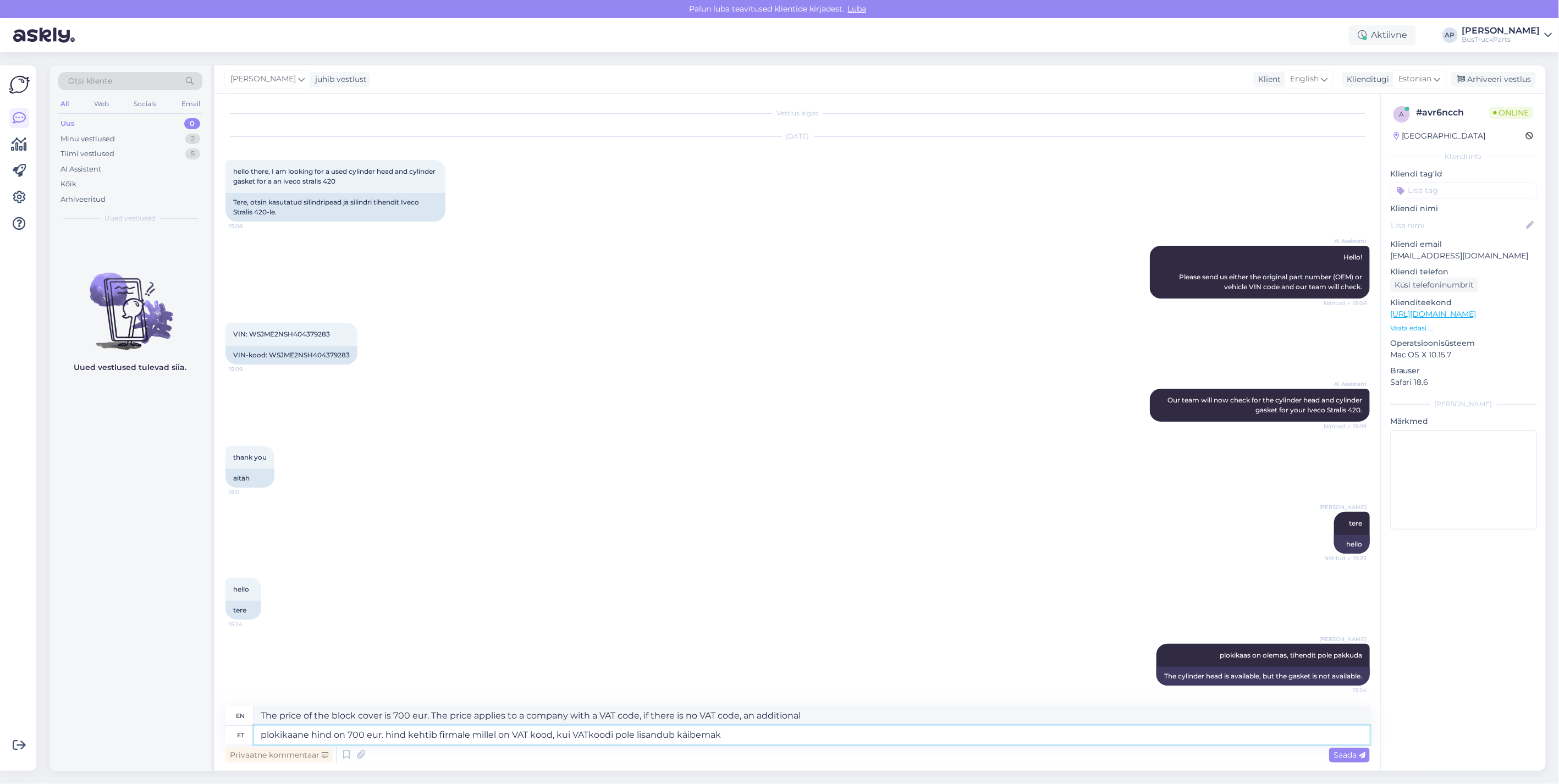
type textarea "plokikaane hind on 700 eur. hind kehtib firmale millel on VAT kood, kui VATkood…"
type textarea "The price of the block cover is 700 eur. The price applies to a company with a …"
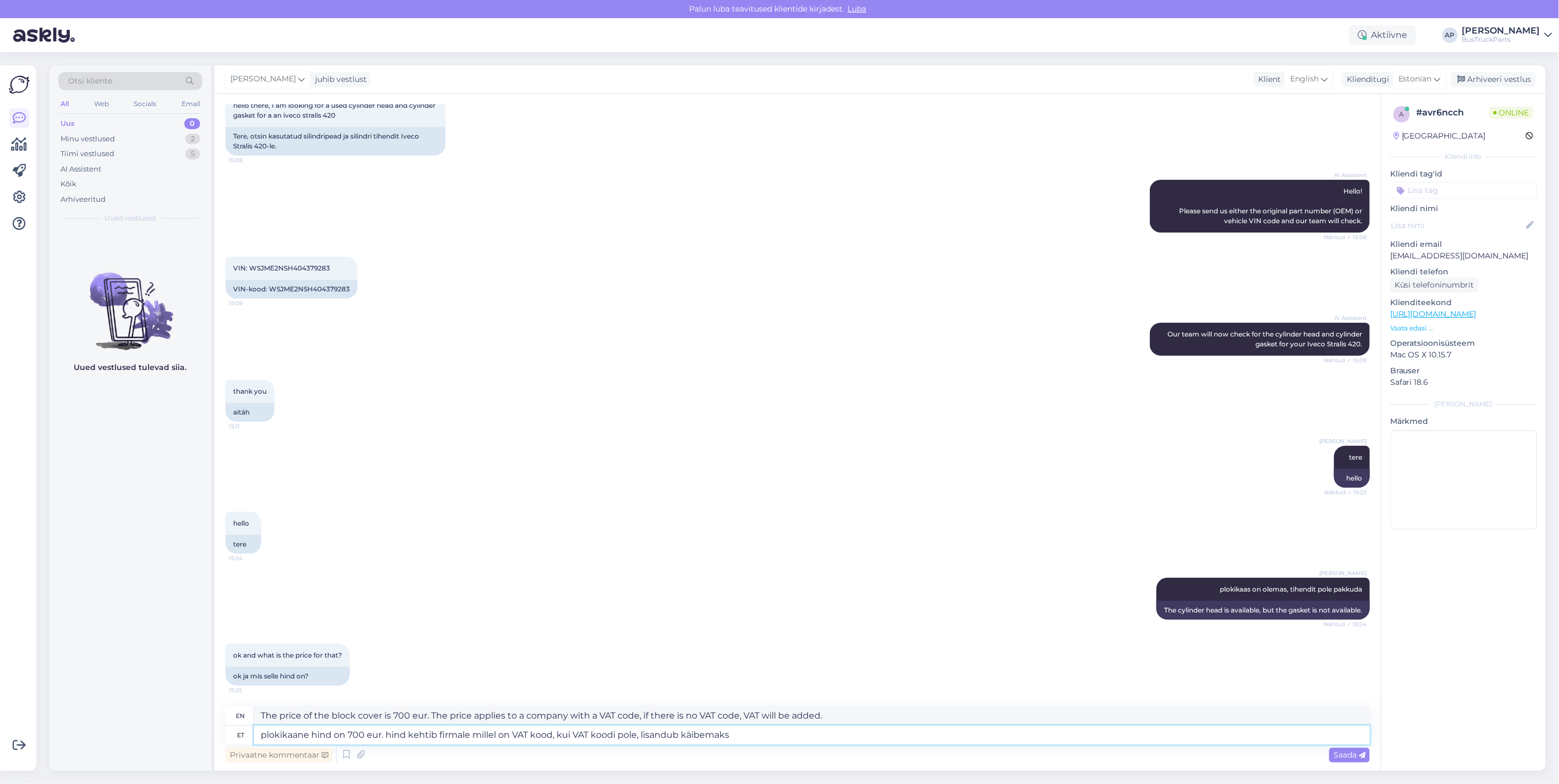
click at [809, 732] on textarea "plokikaane hind on 700 eur. hind kehtib firmale millel on VAT kood, kui VAT koo…" at bounding box center [812, 734] width 1116 height 19
type textarea "plokikaane hind on 700 eur. hind kehtib firmale millel on VAT kood, kui VAT koo…"
click at [1347, 754] on span "Saada" at bounding box center [1349, 754] width 32 height 10
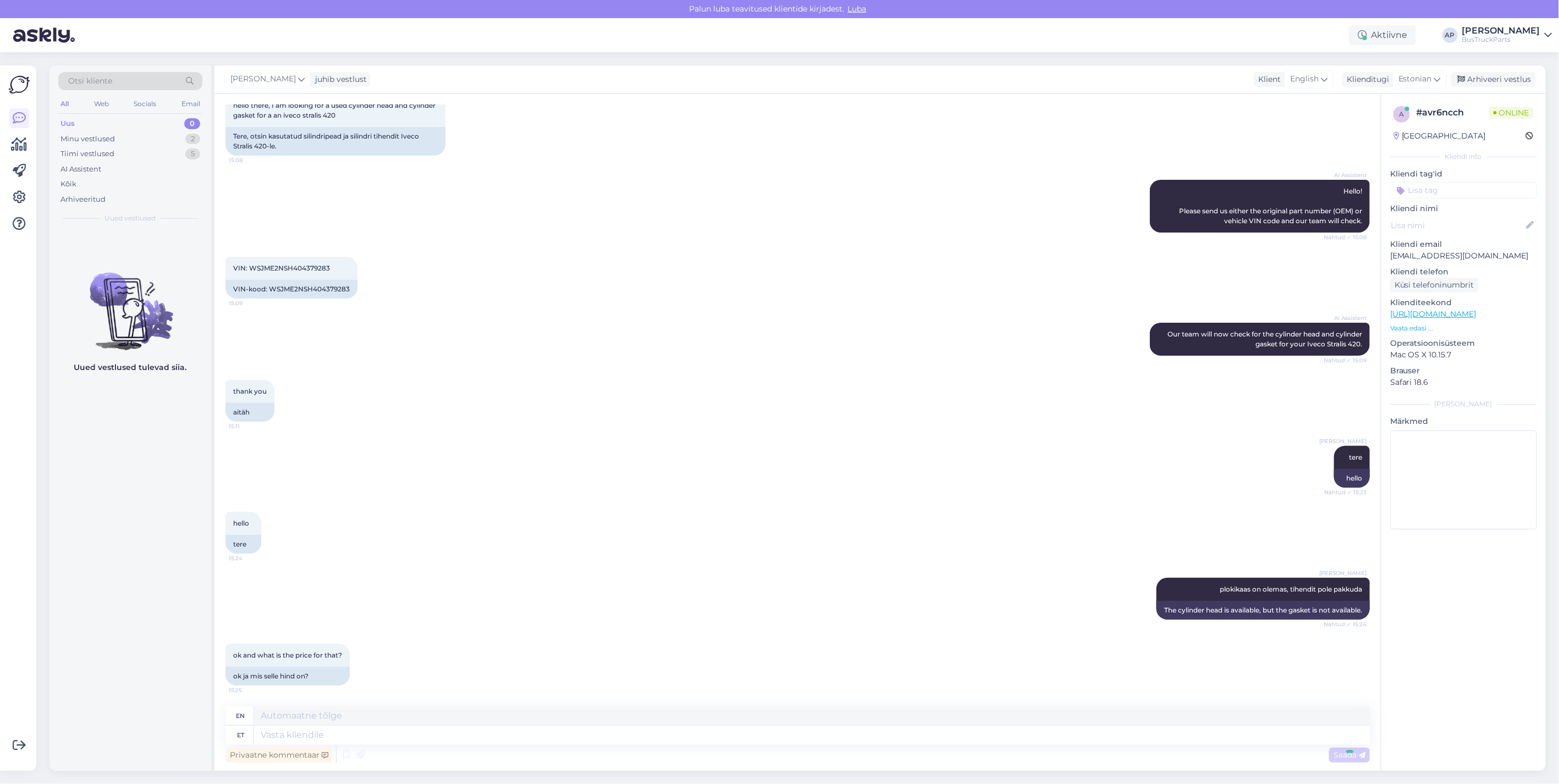
scroll to position [165, 0]
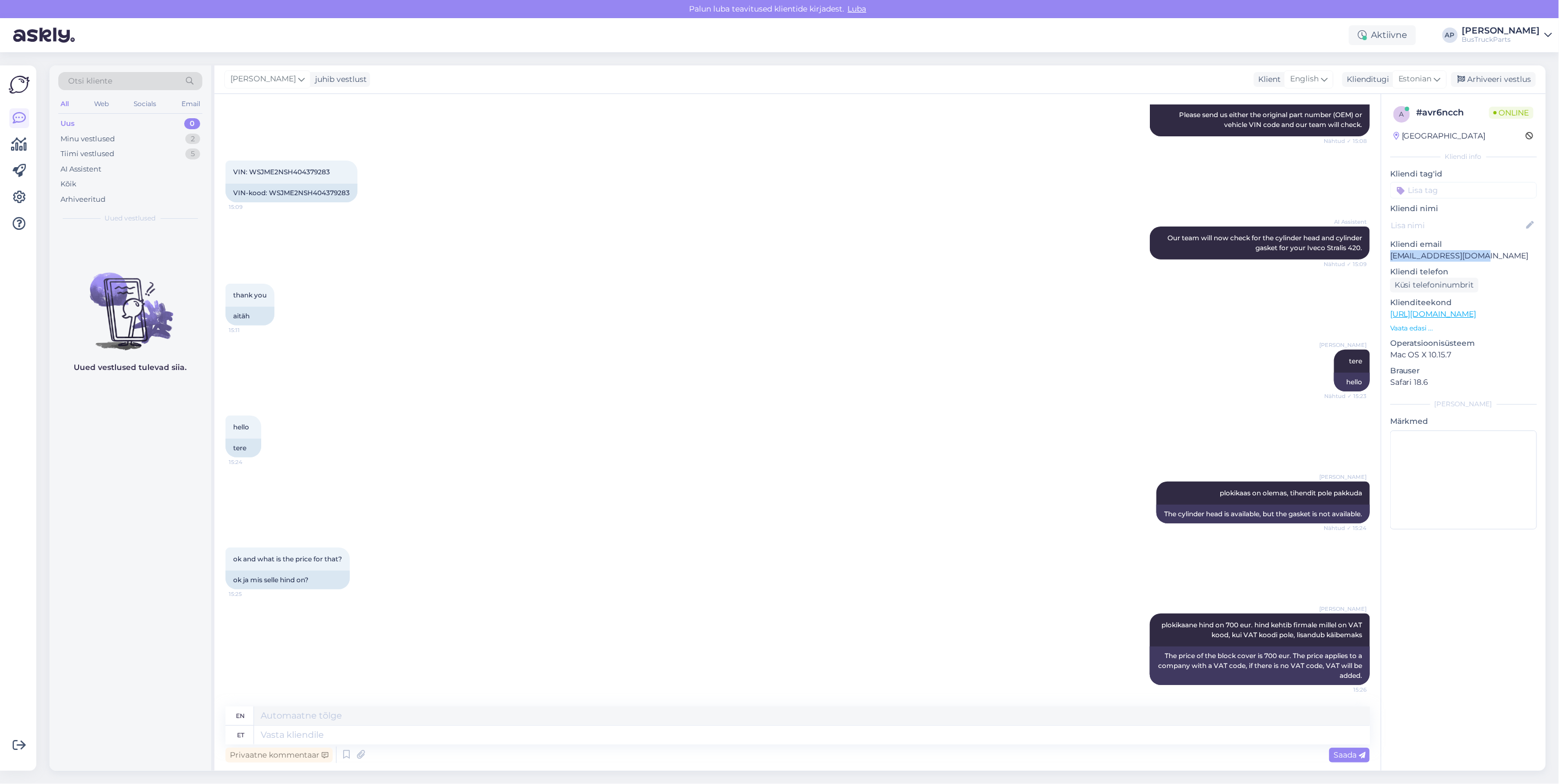
drag, startPoint x: 1499, startPoint y: 253, endPoint x: 1388, endPoint y: 259, distance: 111.2
click at [1388, 259] on div "a # avr6ncch Online [GEOGRAPHIC_DATA] Kliendi info Kliendi tag'id Kliendi nimi …" at bounding box center [1463, 320] width 164 height 451
drag, startPoint x: 1388, startPoint y: 259, endPoint x: 1406, endPoint y: 256, distance: 18.2
copy p "[EMAIL_ADDRESS][DOMAIN_NAME]"
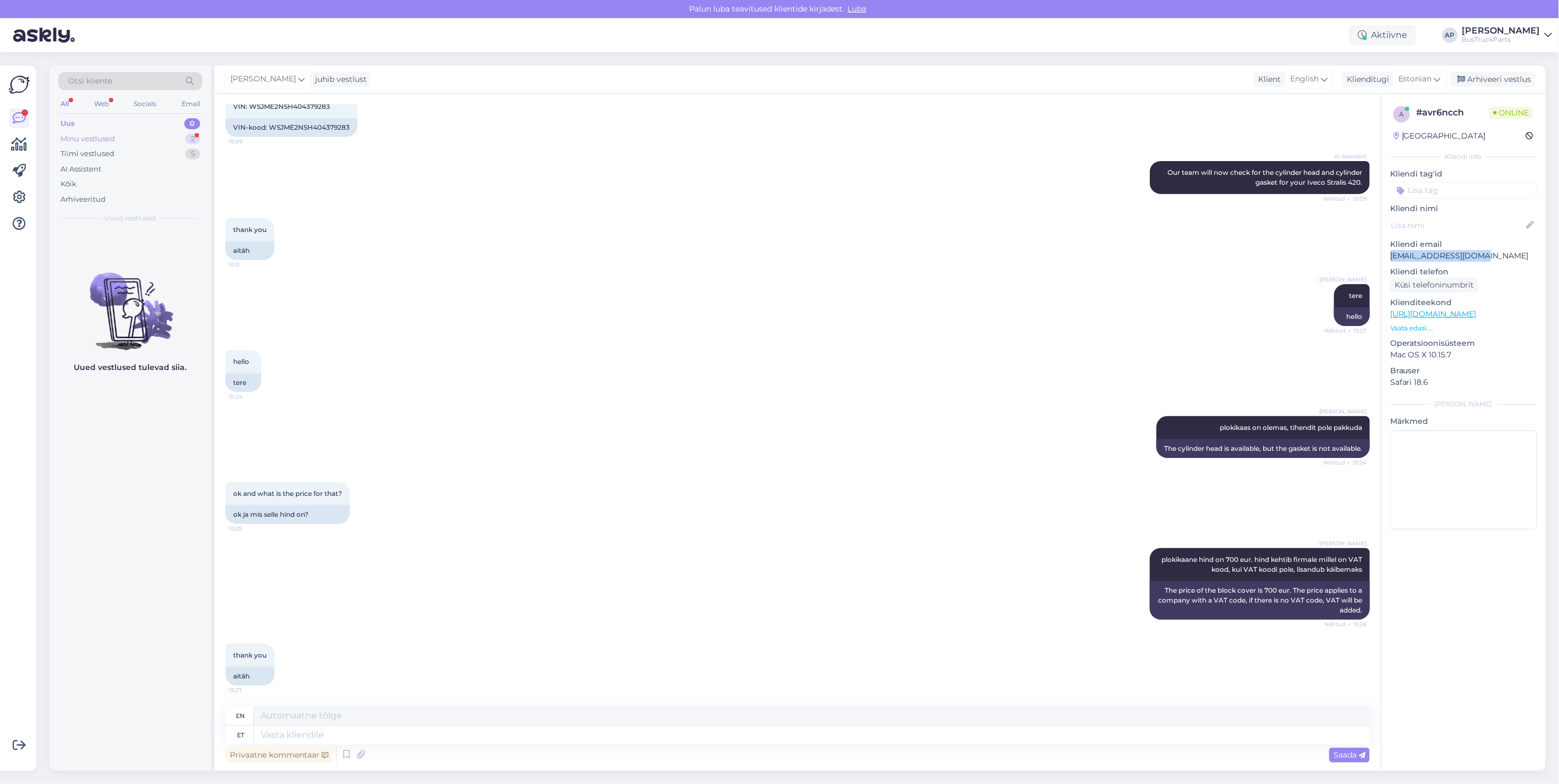
click at [87, 133] on div "Minu vestlused" at bounding box center [88, 139] width 54 height 11
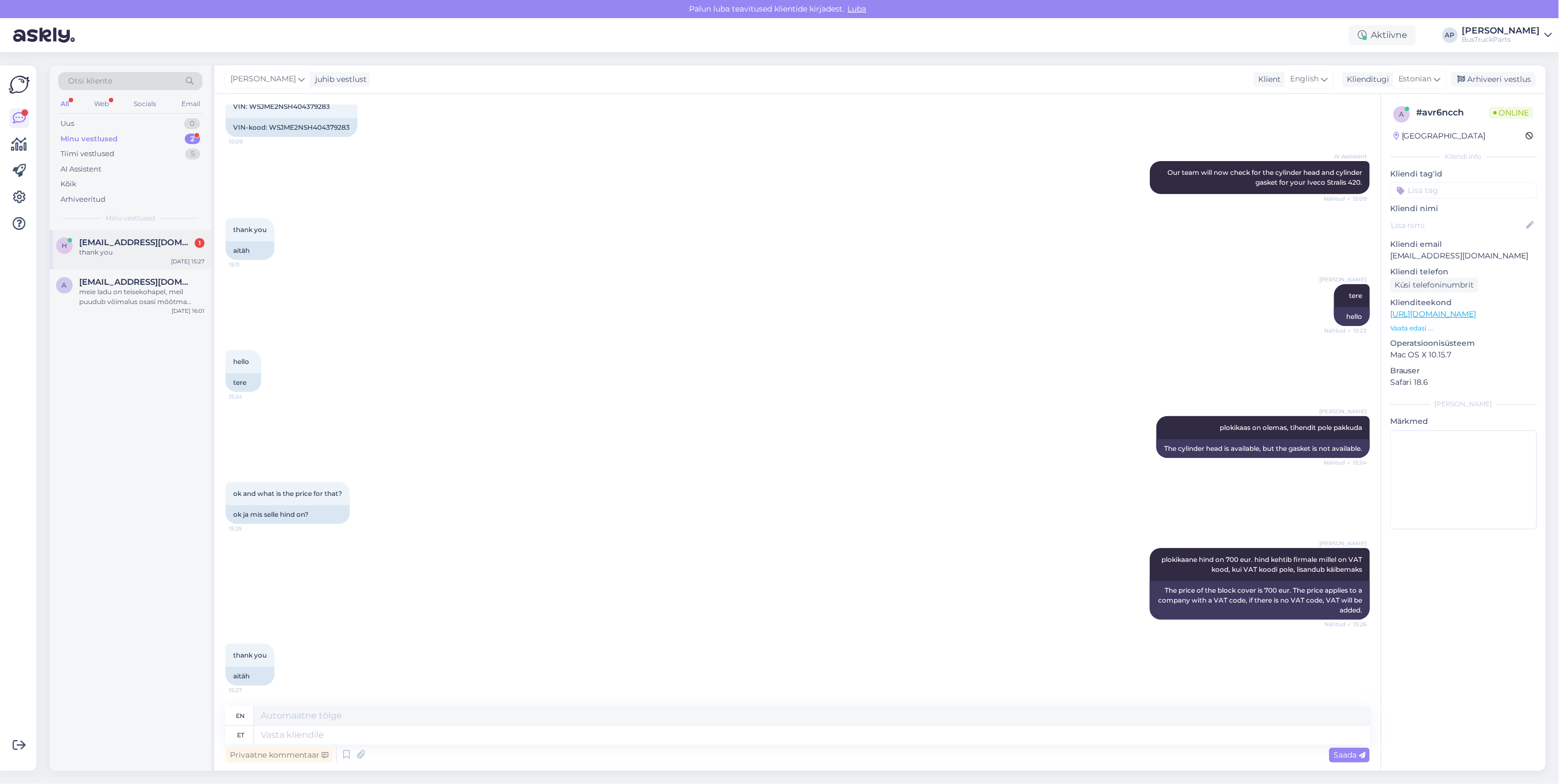
click at [144, 232] on div "[PERSON_NAME] [PERSON_NAME][EMAIL_ADDRESS][DOMAIN_NAME] 1 thank you [DATE] 15:27" at bounding box center [131, 249] width 161 height 40
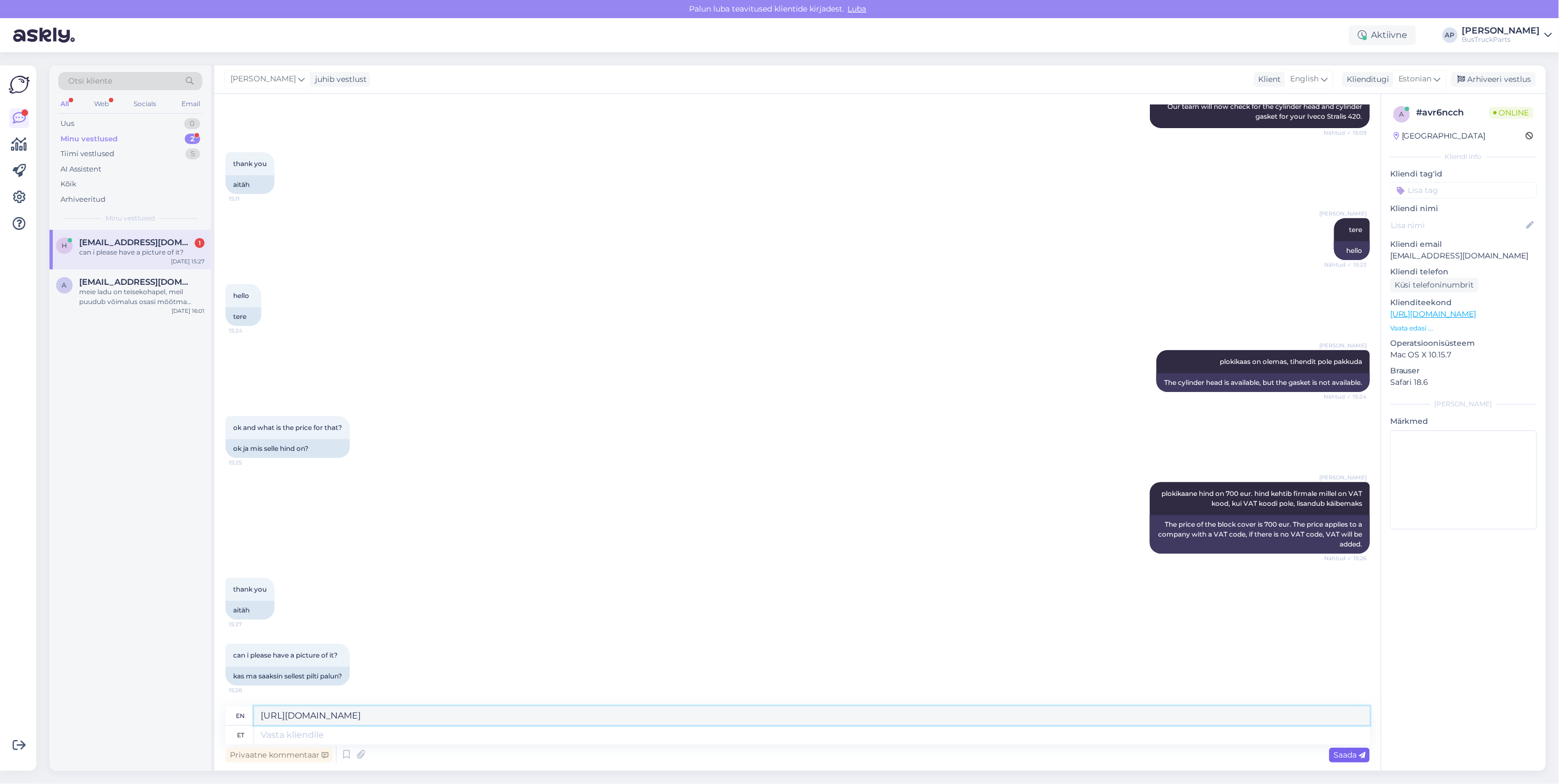
type textarea "[URL][DOMAIN_NAME]"
click at [1349, 753] on span "Saada" at bounding box center [1349, 754] width 32 height 10
click at [1357, 754] on span "Saada" at bounding box center [1349, 754] width 32 height 10
click at [1354, 751] on span "Saada" at bounding box center [1349, 754] width 32 height 10
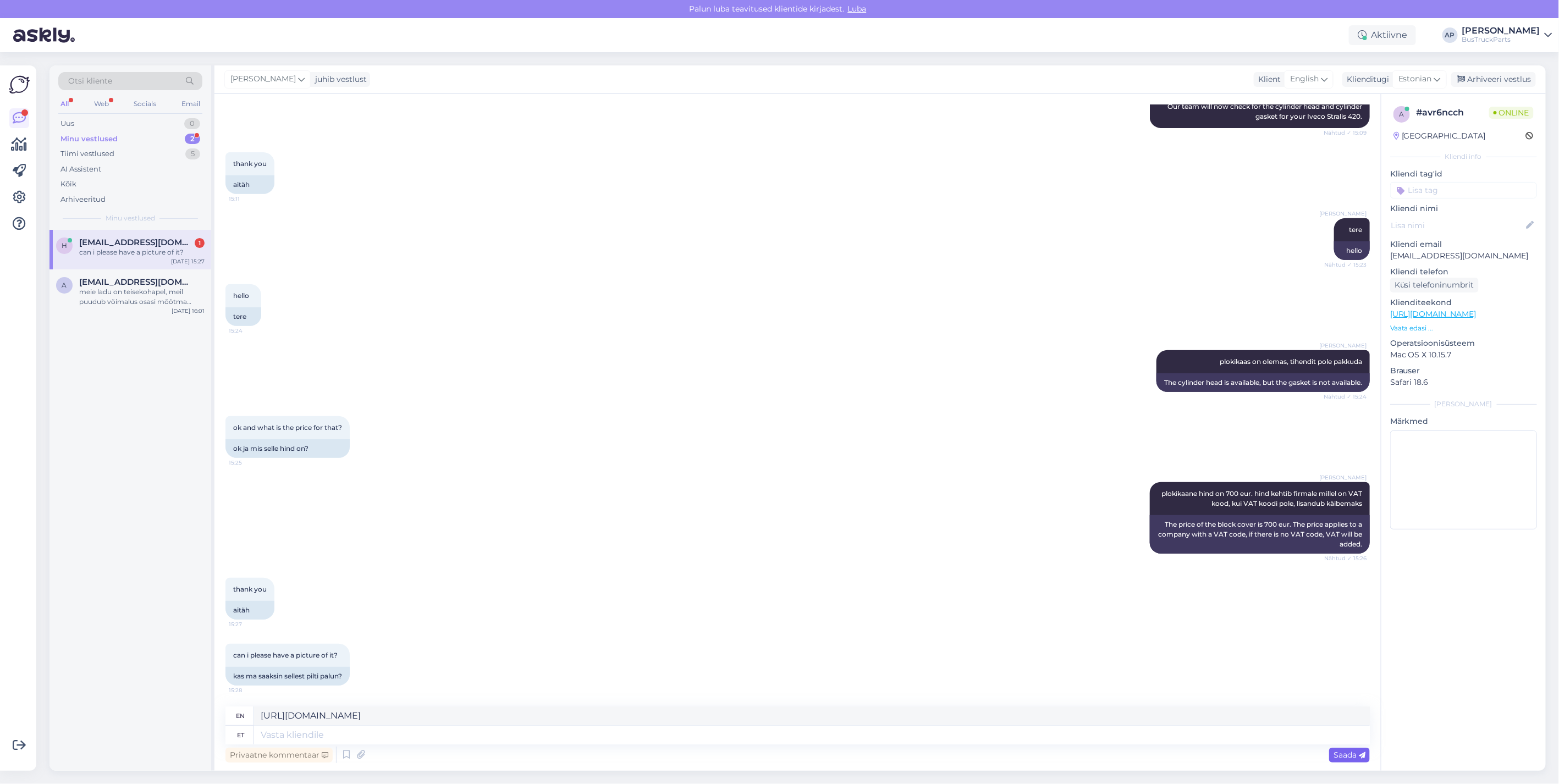
click at [1354, 751] on span "Saada" at bounding box center [1349, 754] width 32 height 10
click at [1349, 754] on span "Saada" at bounding box center [1349, 754] width 32 height 10
click at [309, 737] on textarea at bounding box center [812, 734] width 1116 height 19
type textarea "pilt"
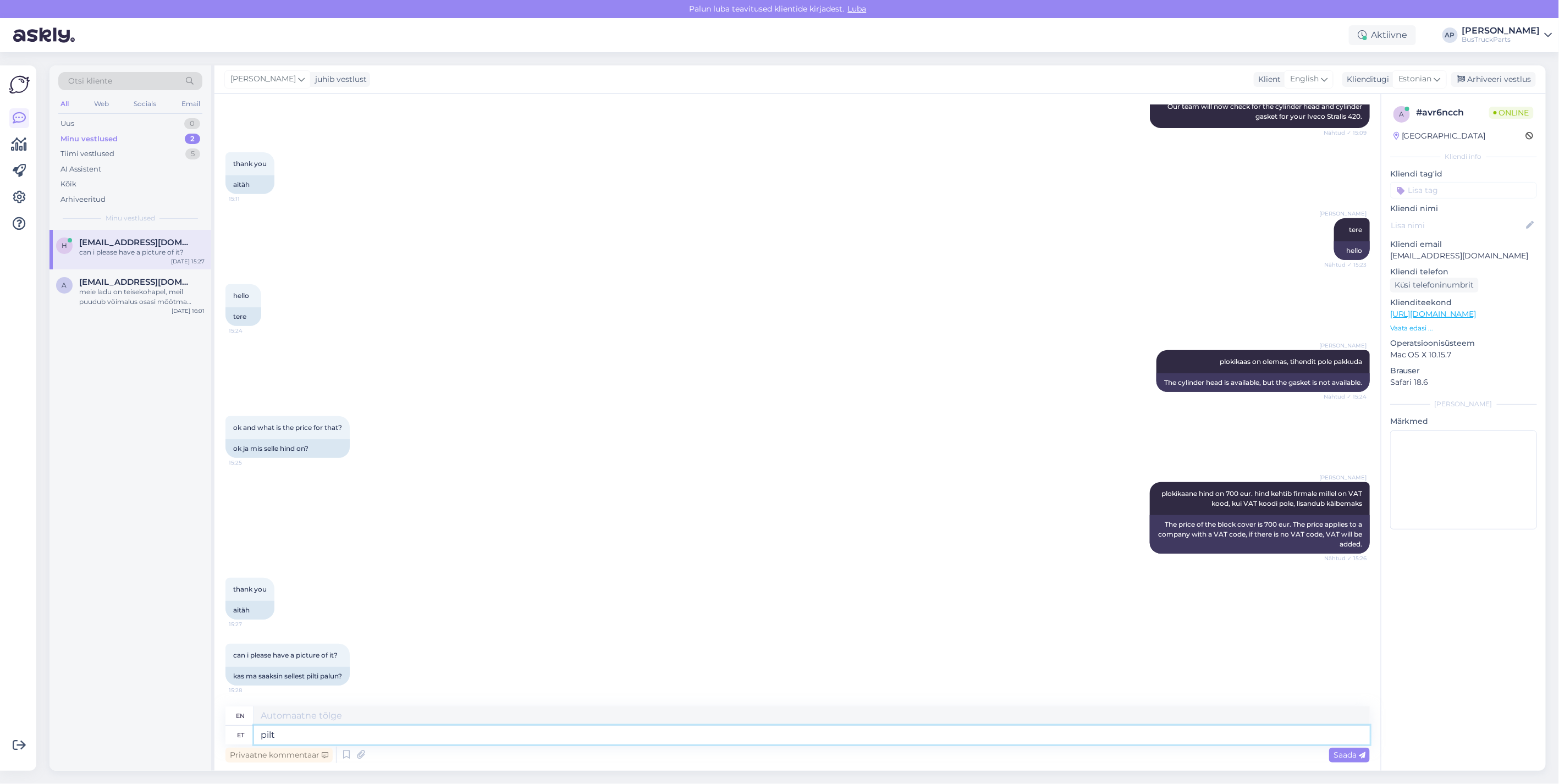
type textarea "picture"
type textarea "pilt siin:"
type textarea "picture here:"
type textarea "pilt siin:"
click at [1344, 750] on span "Saada" at bounding box center [1349, 754] width 32 height 10
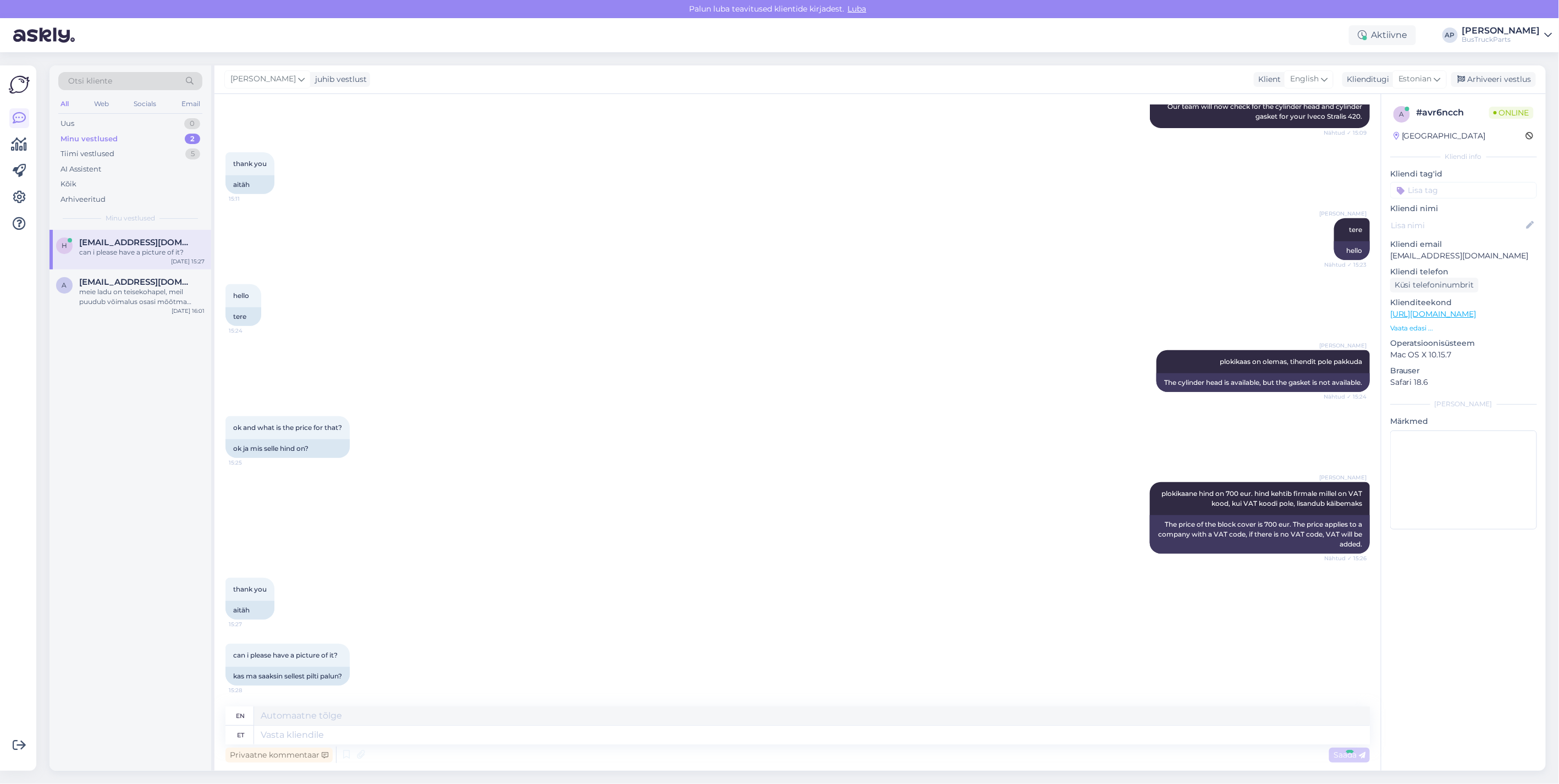
scroll to position [363, 0]
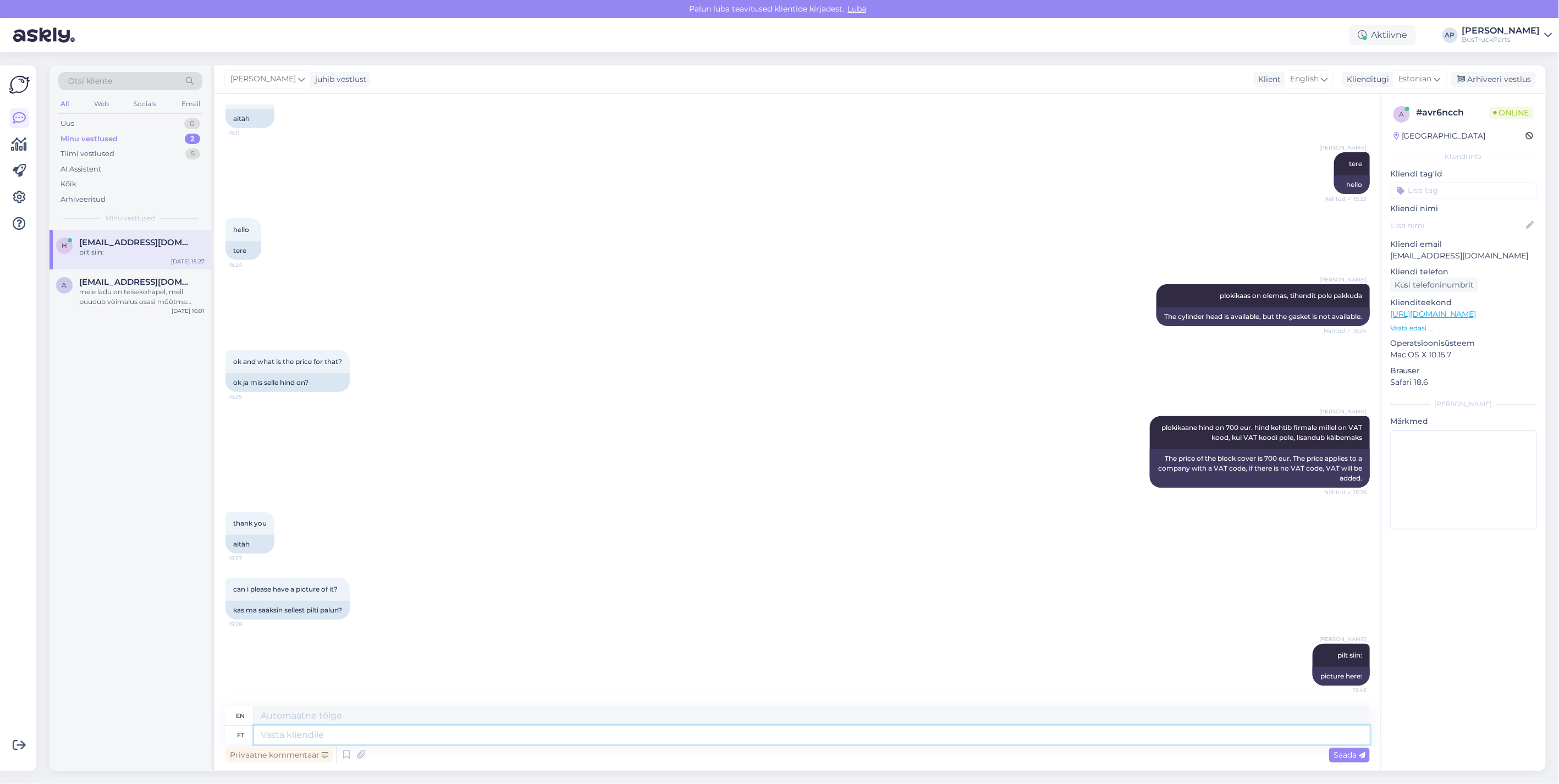
click at [356, 740] on textarea at bounding box center [812, 734] width 1116 height 19
paste textarea "[URL][DOMAIN_NAME]"
type textarea "[URL][DOMAIN_NAME]"
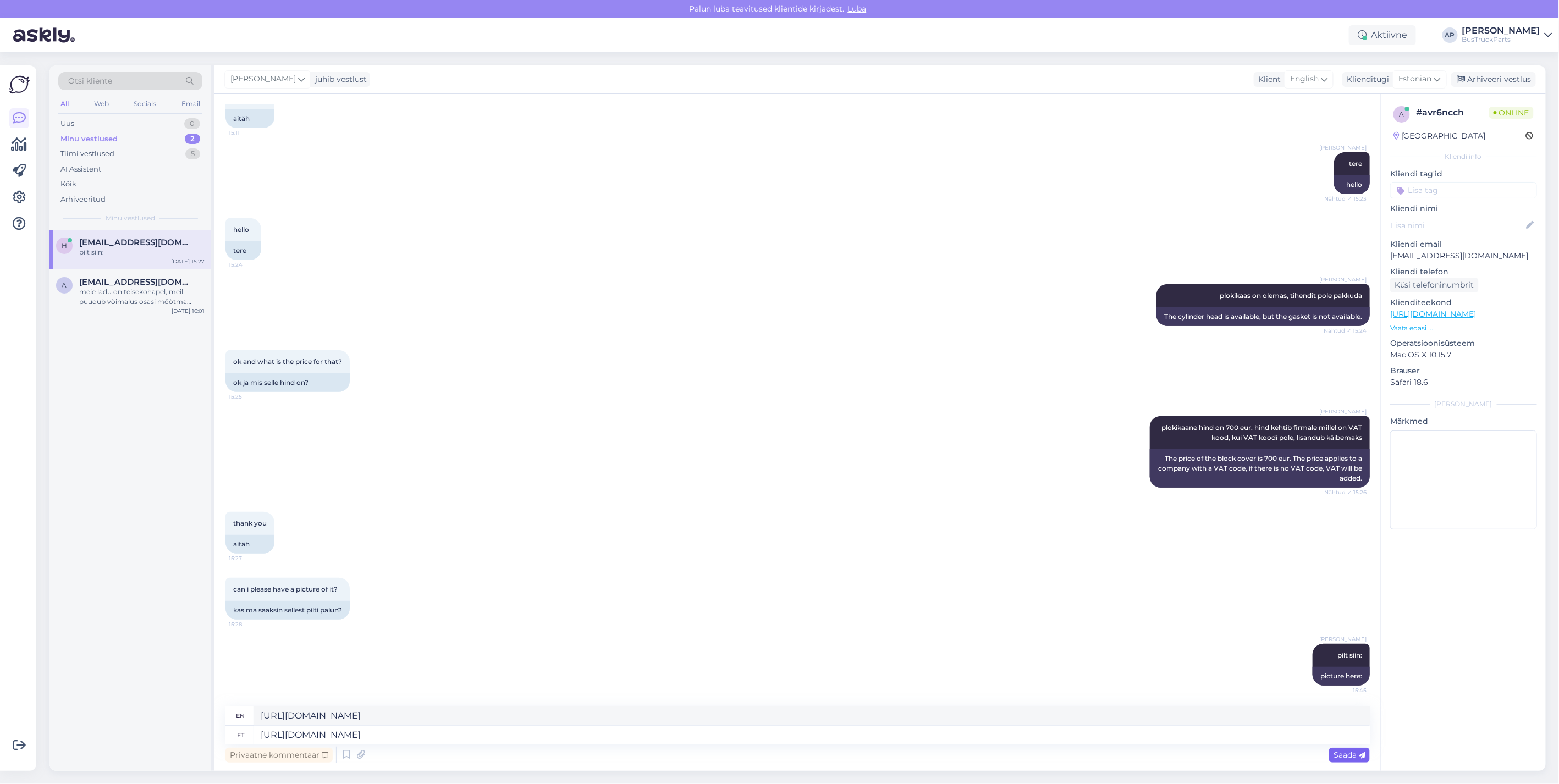
click at [1353, 756] on span "Saada" at bounding box center [1349, 754] width 32 height 10
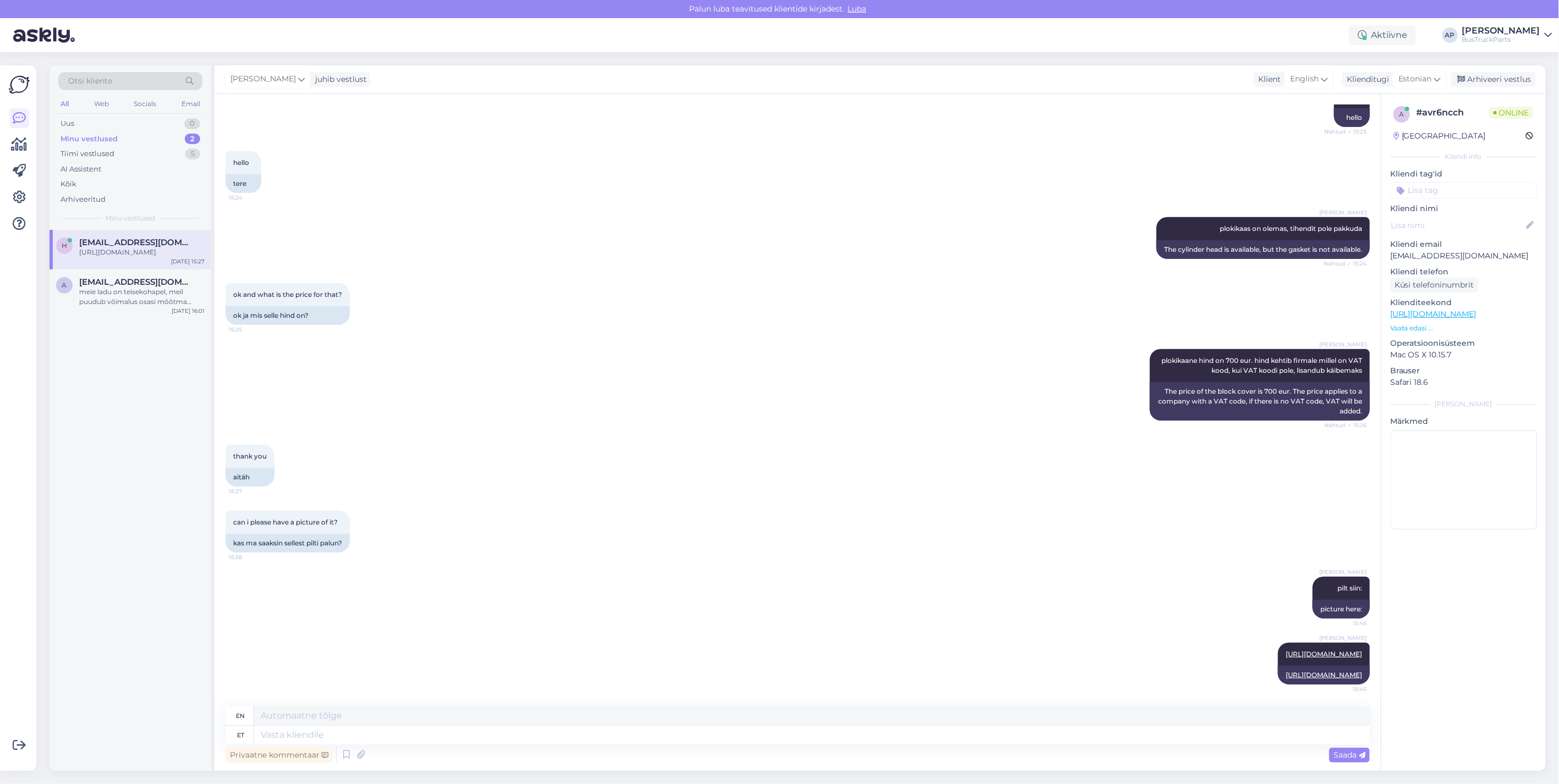
click at [127, 135] on div "Minu vestlused 2" at bounding box center [130, 139] width 144 height 15
click at [108, 237] on div "h [EMAIL_ADDRESS][DOMAIN_NAME] [URL][DOMAIN_NAME] [DATE] 15:45" at bounding box center [131, 249] width 161 height 40
click at [129, 300] on div "meie ladu on teisekohapel, meil puudub võimalus osasi mõõtma minna" at bounding box center [141, 296] width 125 height 20
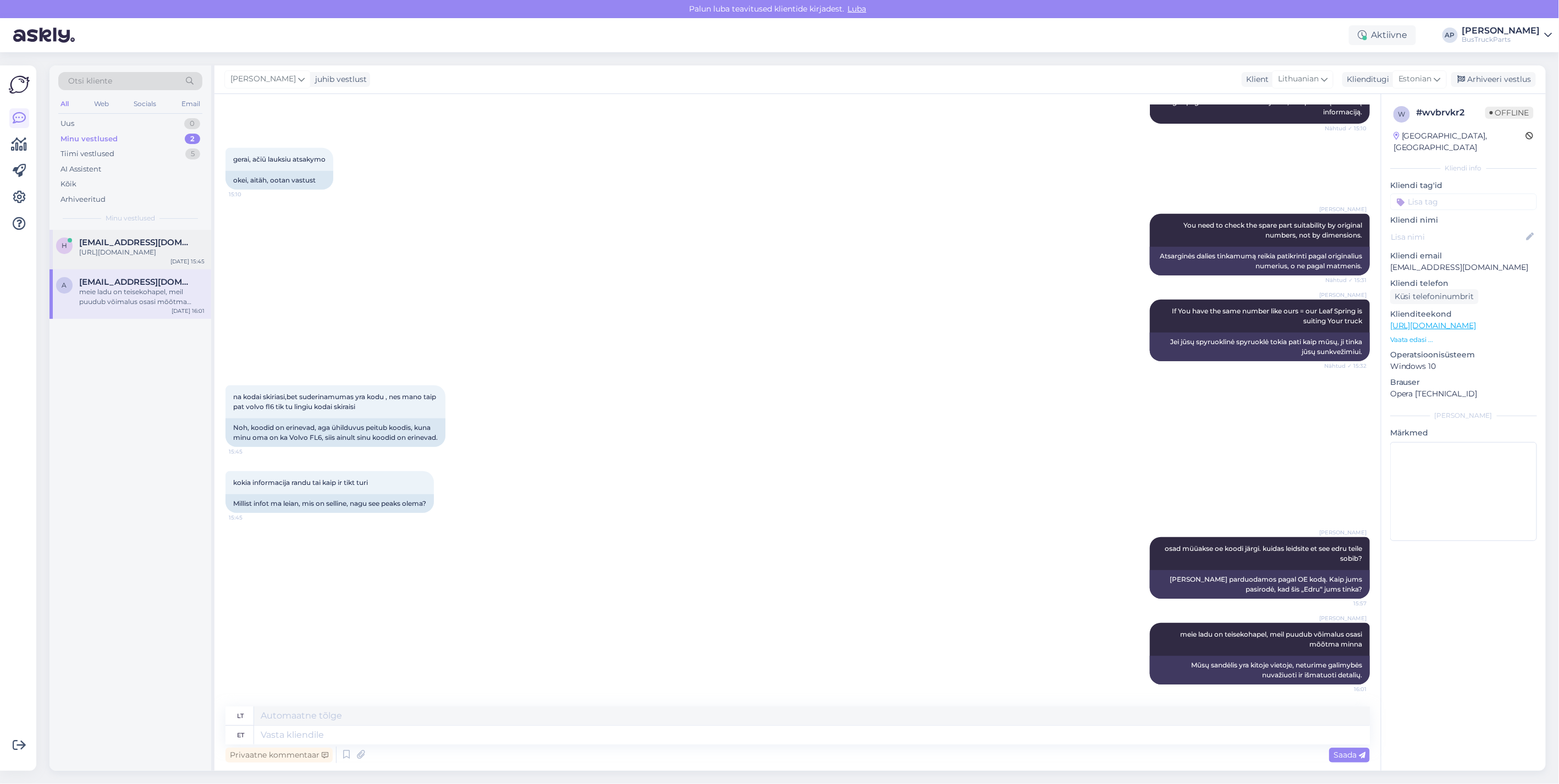
click at [111, 242] on span "[EMAIL_ADDRESS][DOMAIN_NAME]" at bounding box center [136, 242] width 114 height 10
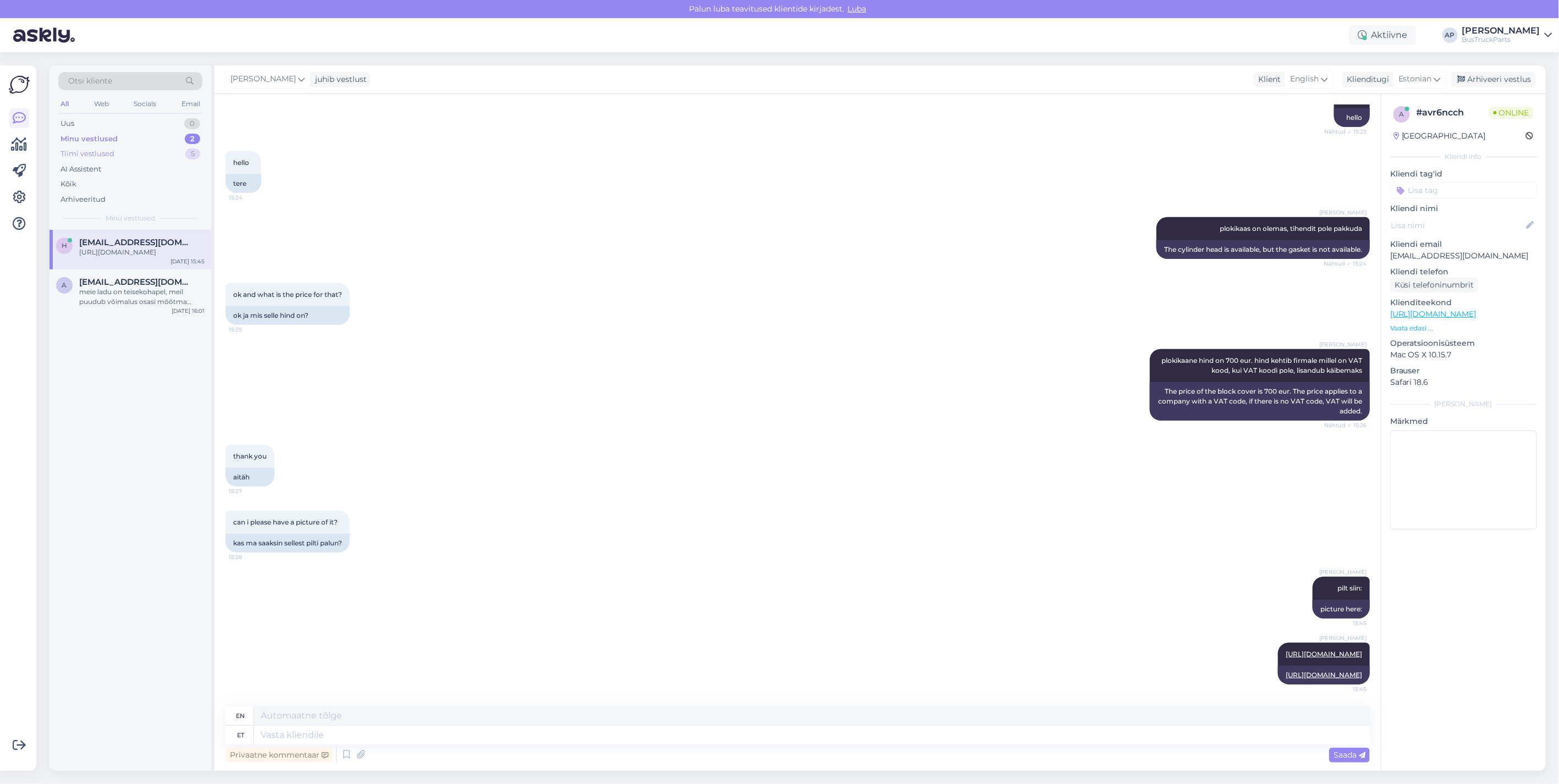
click at [97, 149] on div "Tiimi vestlused" at bounding box center [87, 154] width 54 height 11
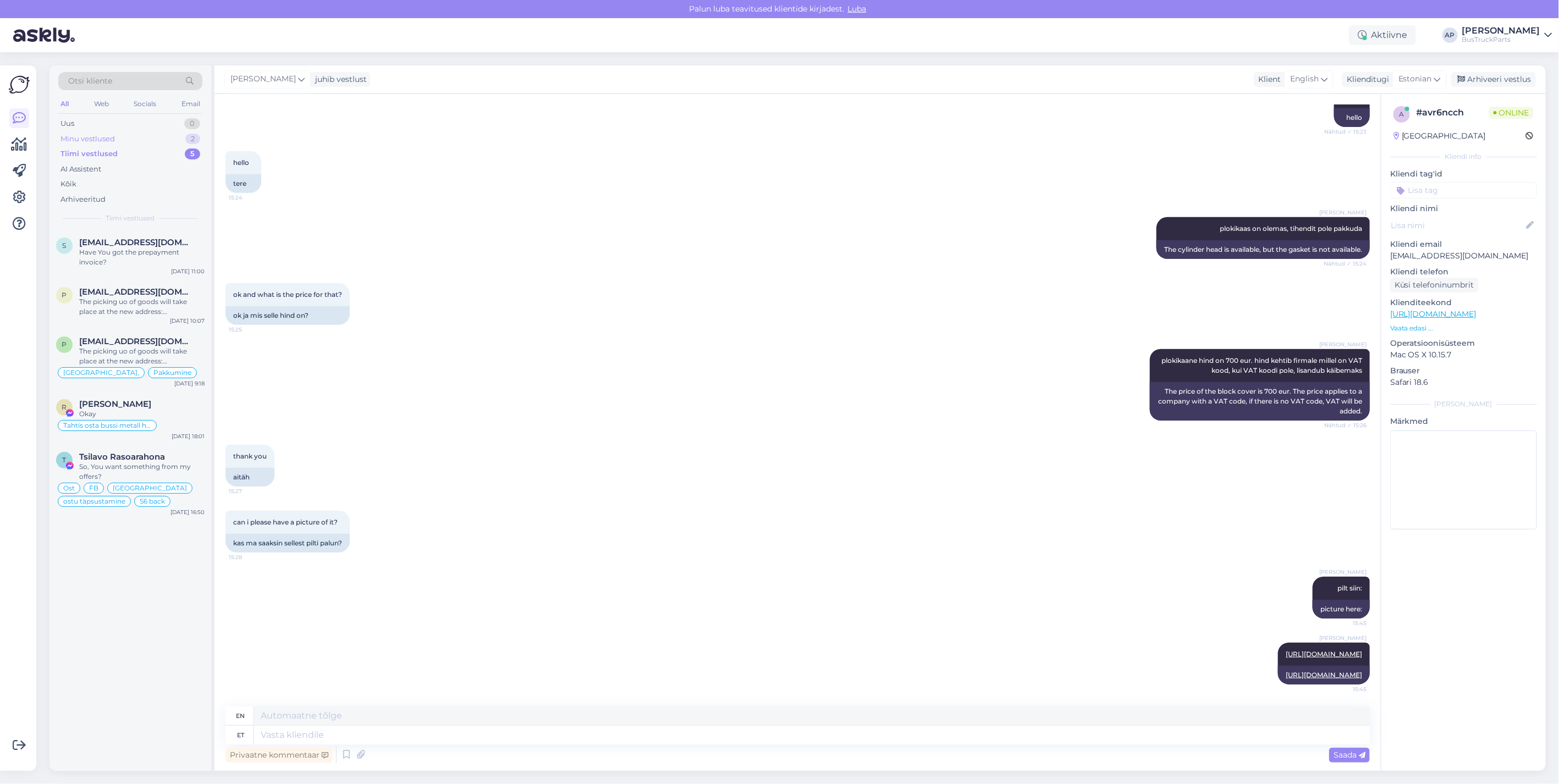
click at [103, 136] on div "Minu vestlused" at bounding box center [88, 139] width 54 height 11
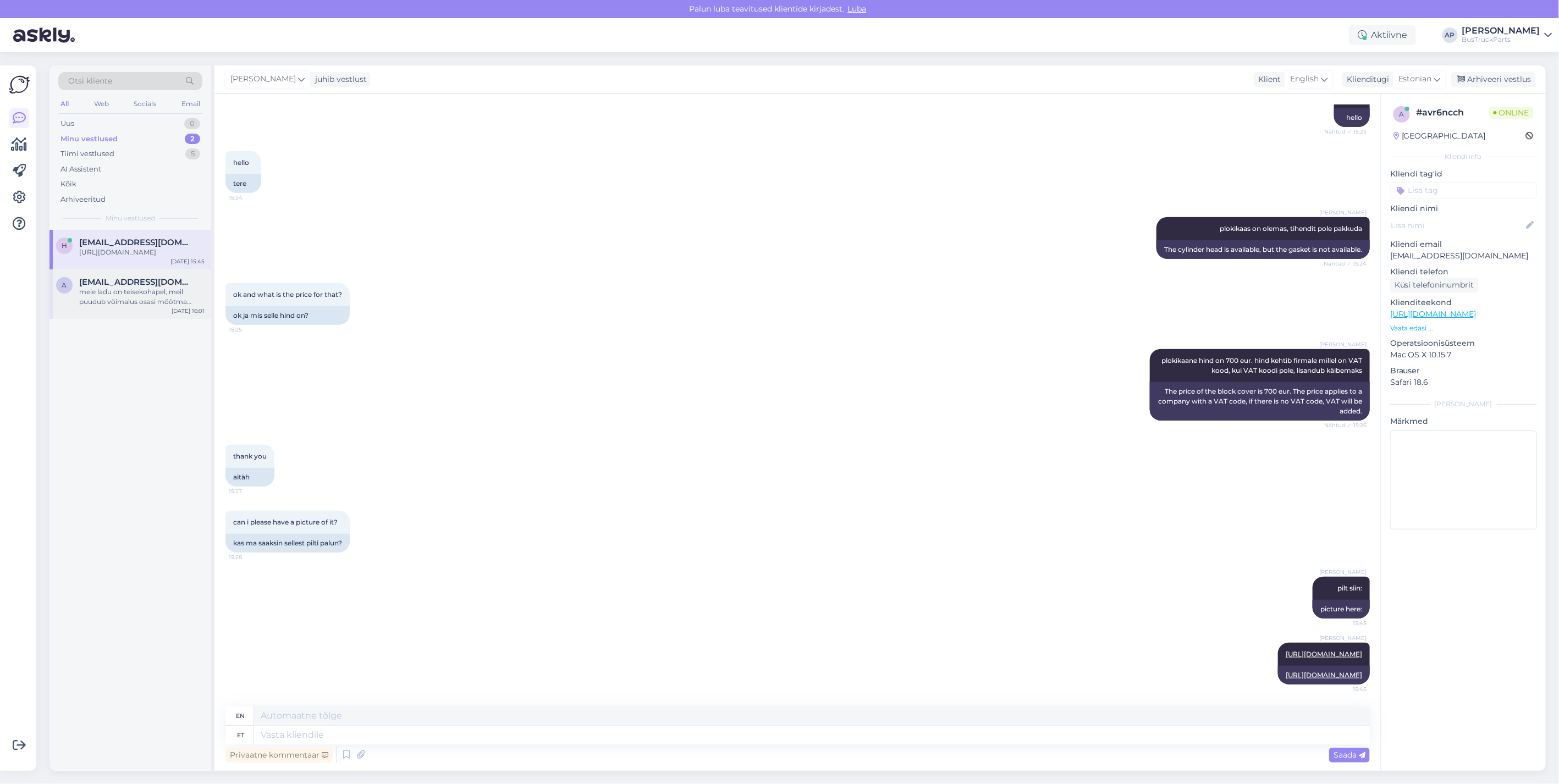
click at [144, 286] on span "[EMAIL_ADDRESS][DOMAIN_NAME]" at bounding box center [136, 282] width 114 height 10
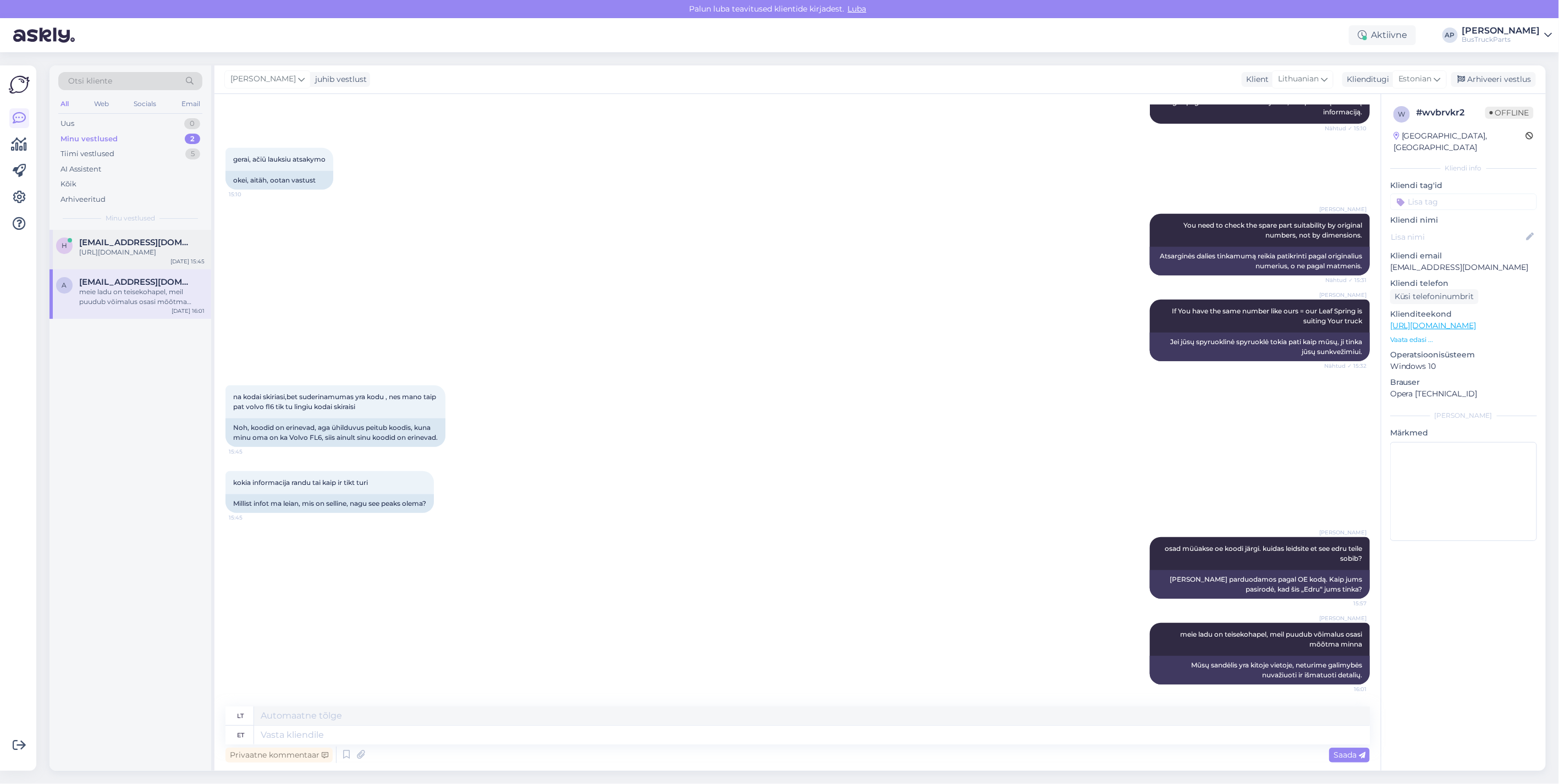
click at [119, 250] on div "[URL][DOMAIN_NAME]" at bounding box center [141, 252] width 125 height 10
